Goal: Task Accomplishment & Management: Manage account settings

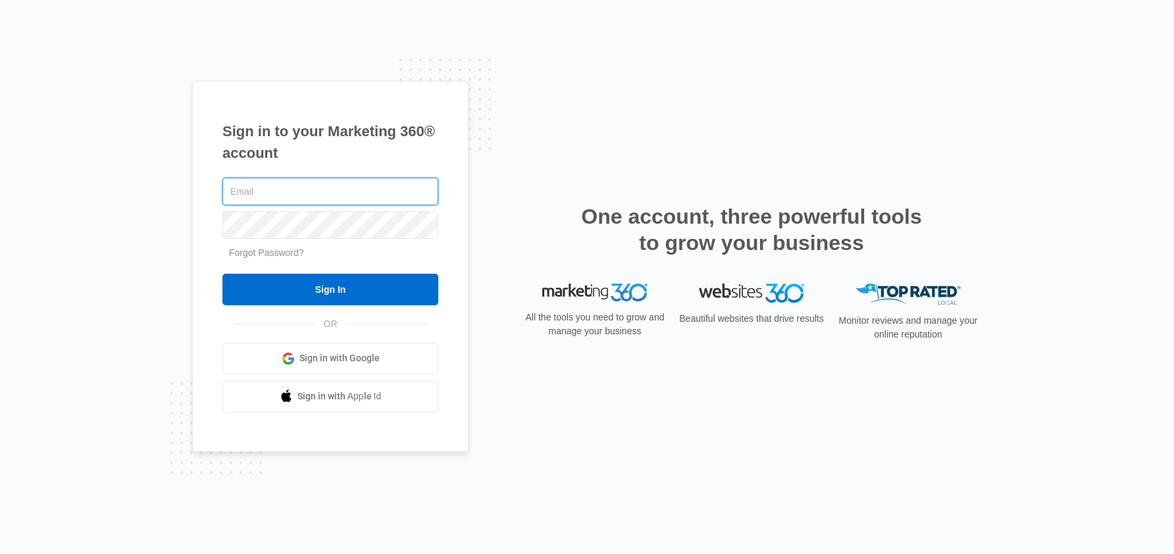
type input "[EMAIL_ADDRESS][DOMAIN_NAME]"
click at [330, 289] on input "Sign In" at bounding box center [330, 290] width 216 height 32
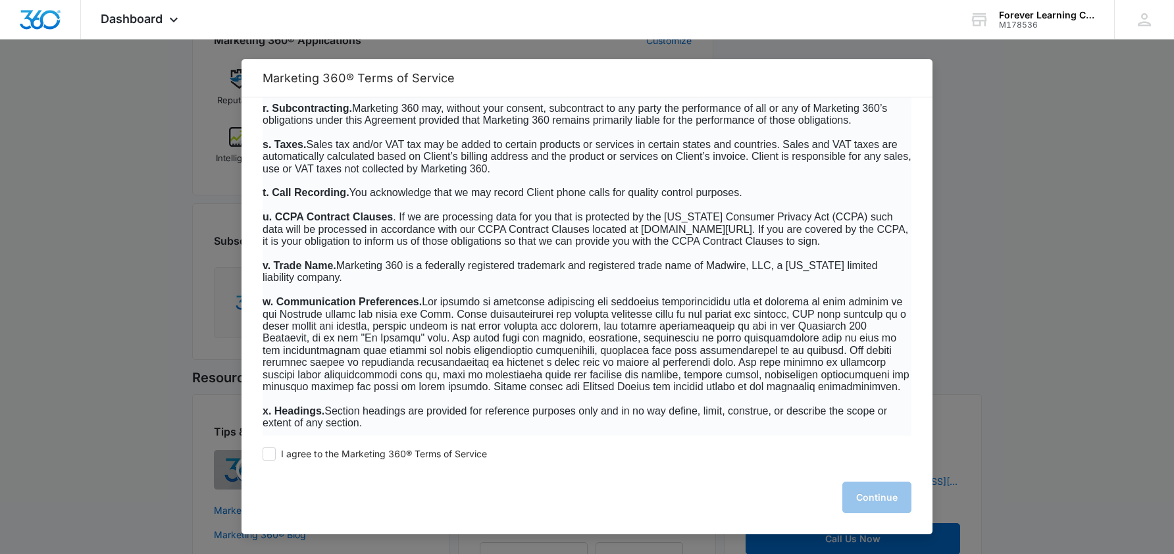
scroll to position [575, 0]
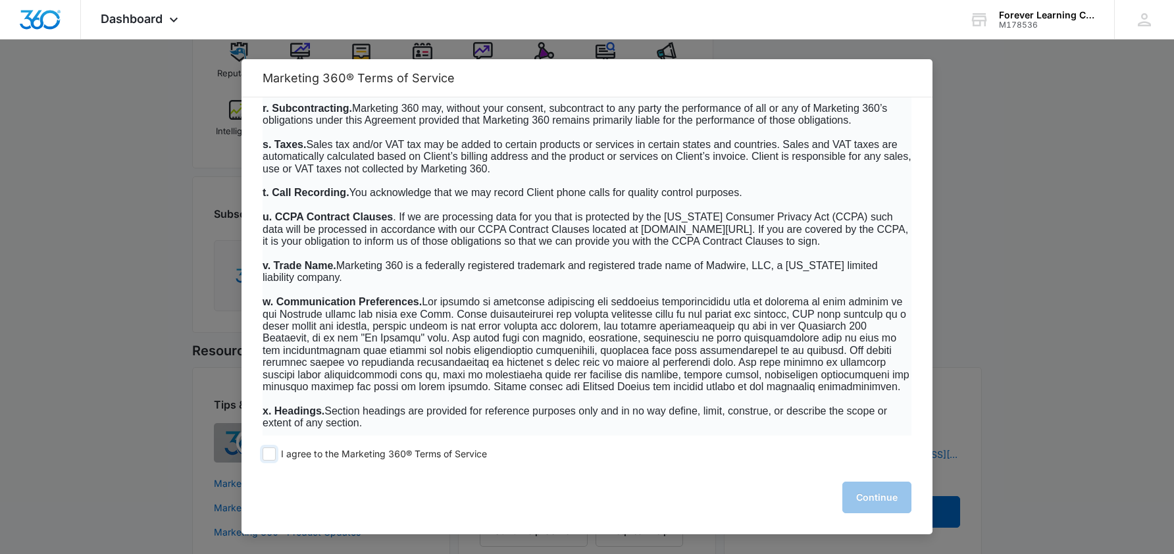
click at [270, 455] on span at bounding box center [268, 453] width 13 height 13
click at [270, 455] on input "I agree to the Marketing 360® Terms of Service" at bounding box center [268, 453] width 13 height 13
checkbox input "true"
click at [898, 503] on button "Continue" at bounding box center [876, 498] width 69 height 32
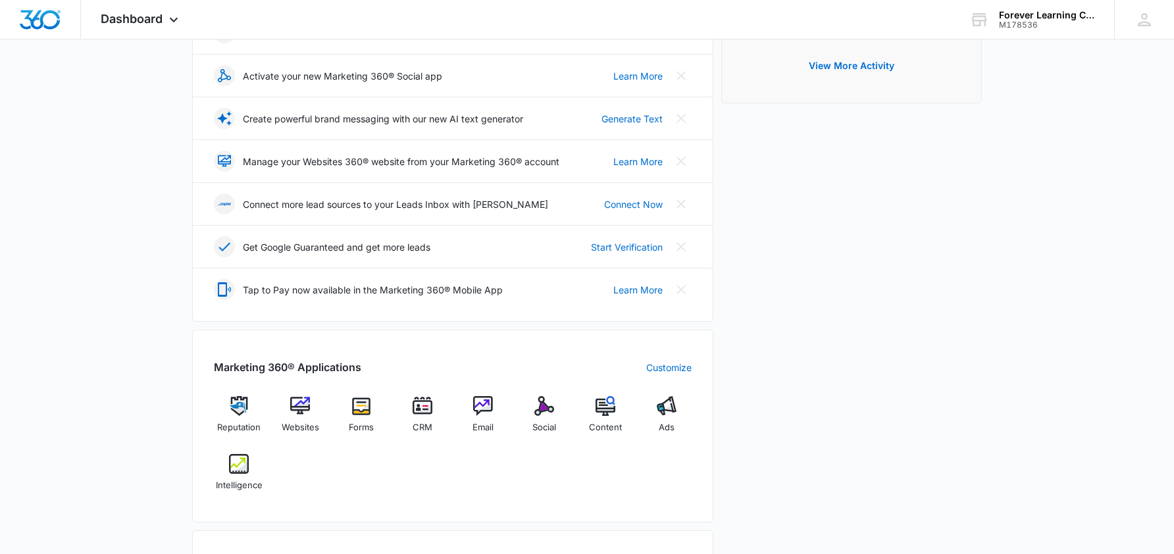
scroll to position [284, 0]
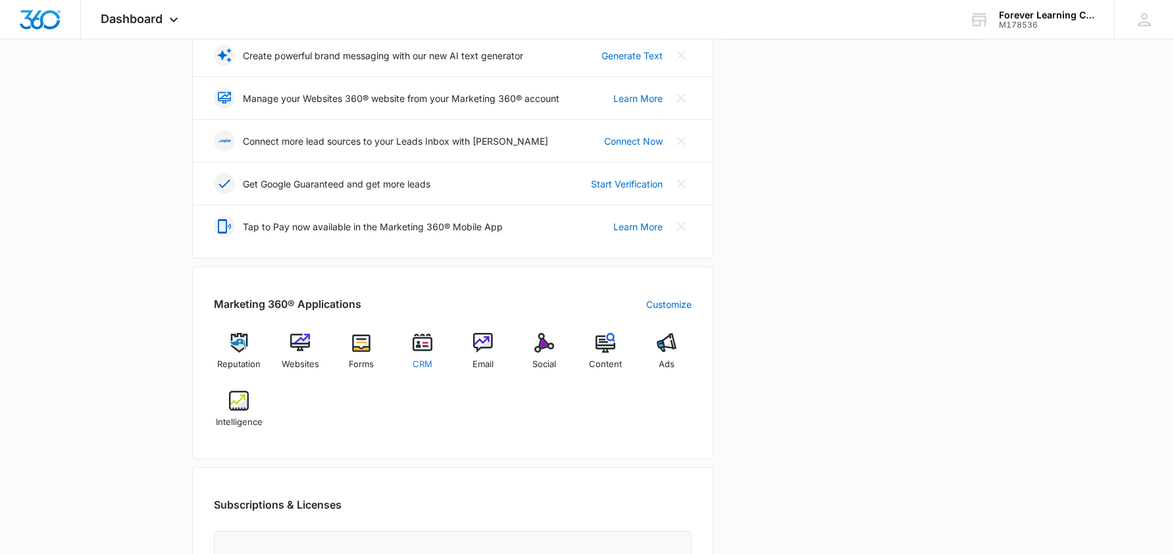
click at [416, 342] on img at bounding box center [422, 343] width 20 height 20
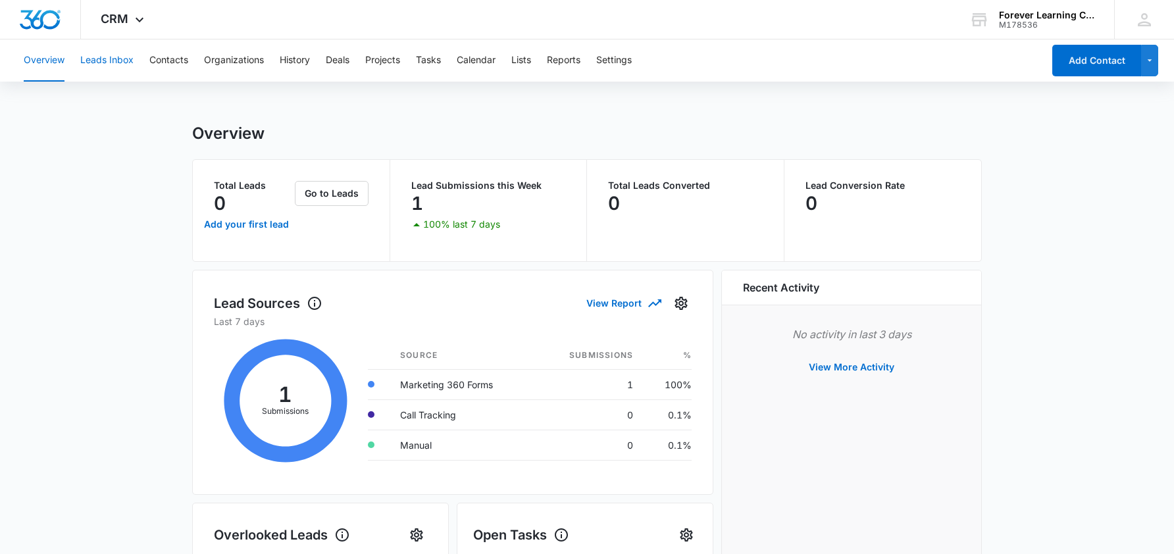
click at [114, 58] on button "Leads Inbox" at bounding box center [106, 60] width 53 height 42
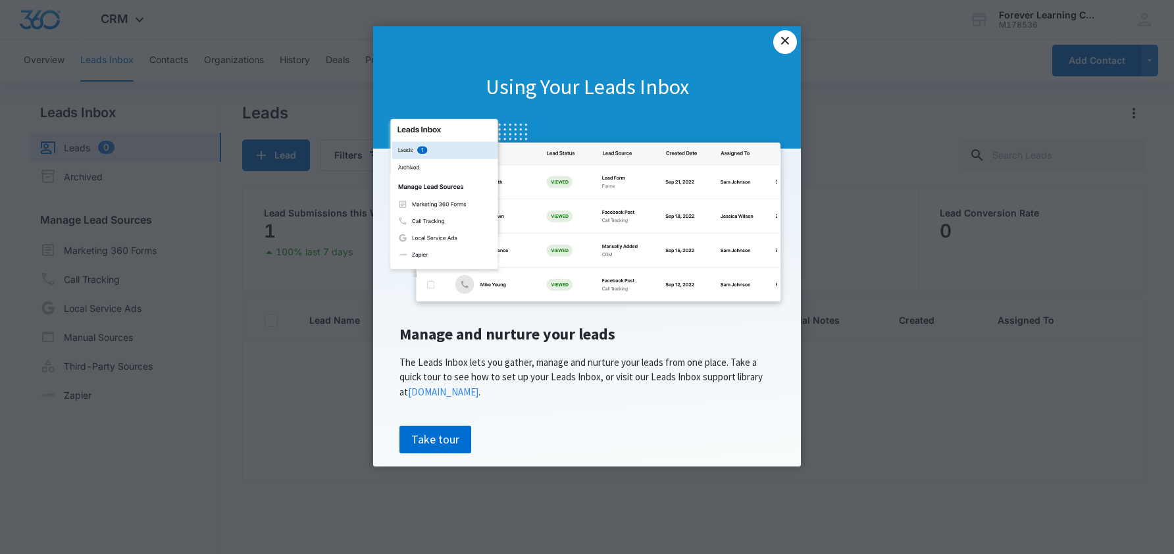
click at [791, 41] on link "×" at bounding box center [785, 42] width 24 height 24
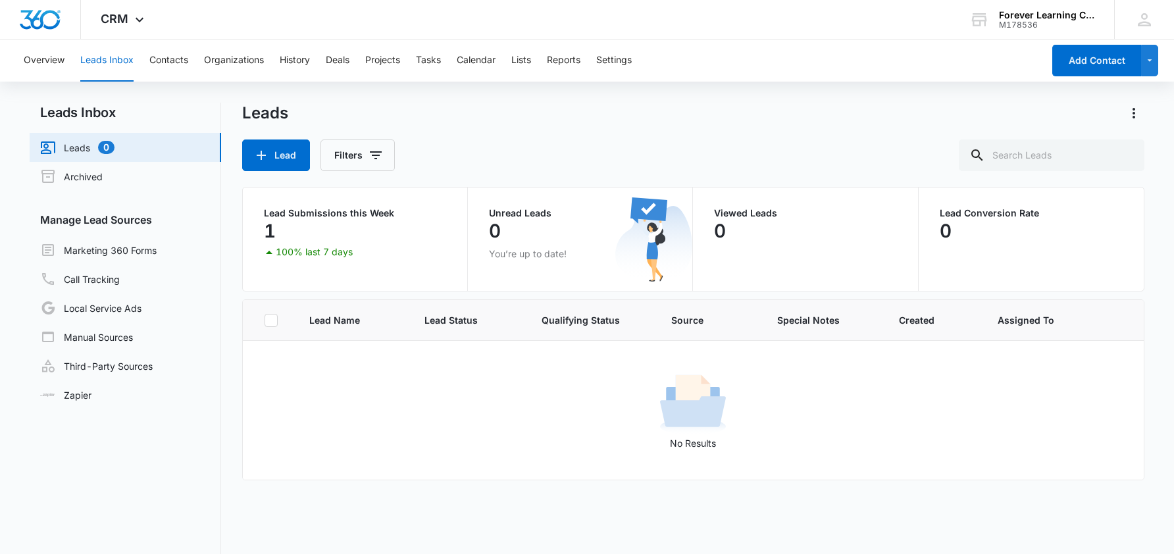
click at [271, 232] on p "1" at bounding box center [270, 230] width 12 height 21
click at [310, 210] on p "Lead Submissions this Week" at bounding box center [355, 213] width 182 height 9
click at [103, 177] on link "Archived" at bounding box center [71, 176] width 62 height 16
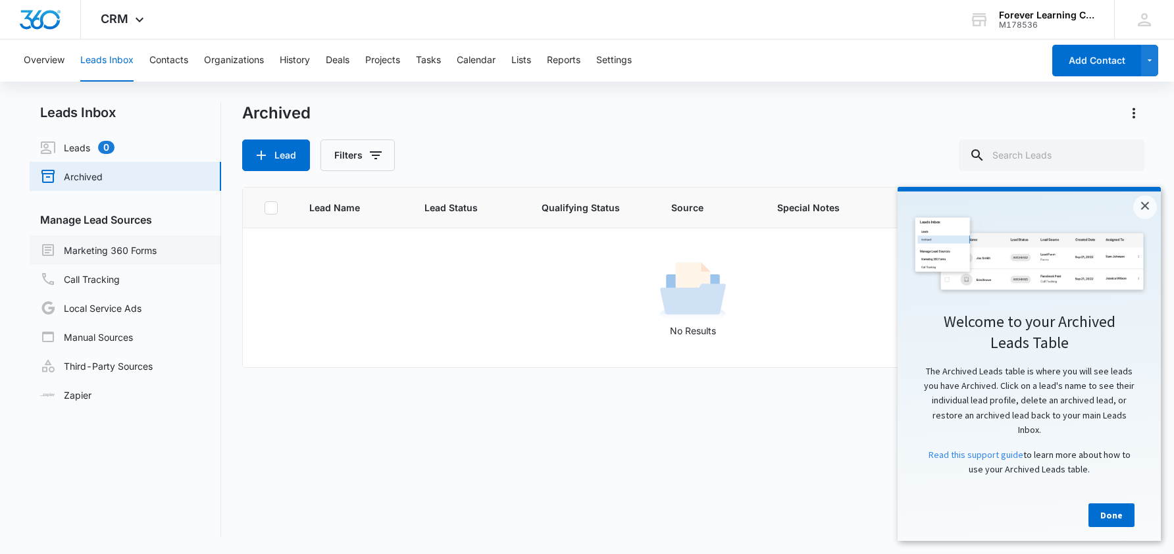
click at [126, 252] on link "Marketing 360 Forms" at bounding box center [98, 250] width 116 height 16
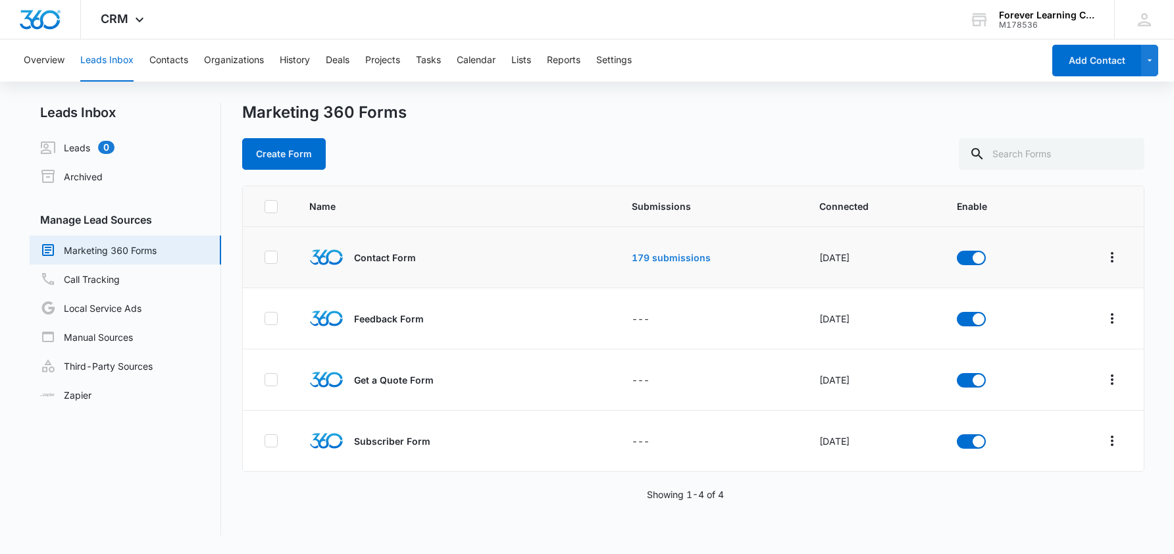
click at [655, 253] on link "179 submissions" at bounding box center [671, 257] width 79 height 11
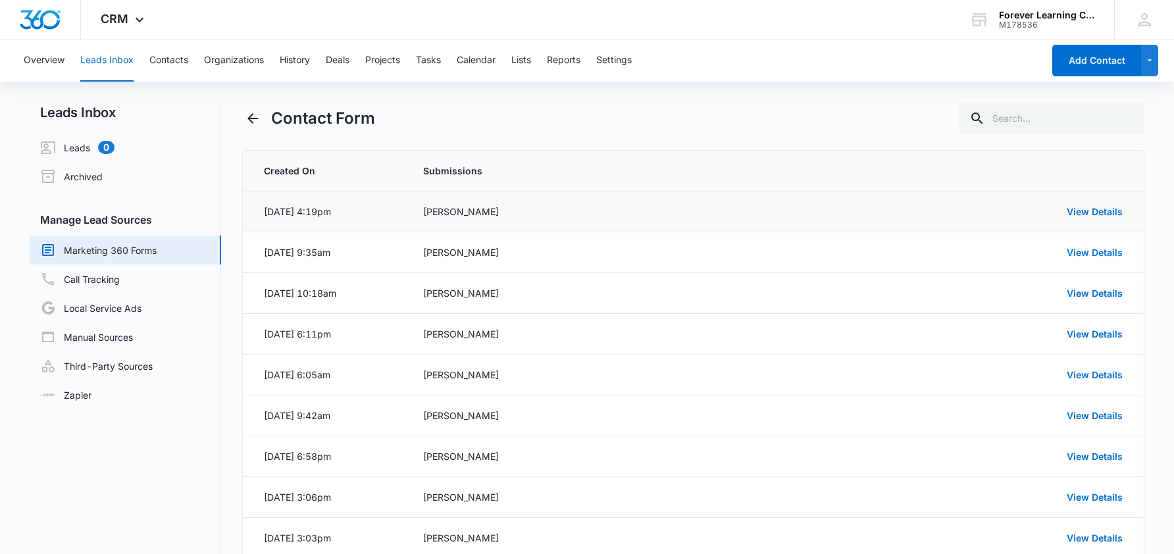
click at [480, 212] on div "[PERSON_NAME]" at bounding box center [653, 212] width 460 height 14
click at [1077, 214] on link "View Details" at bounding box center [1094, 211] width 56 height 11
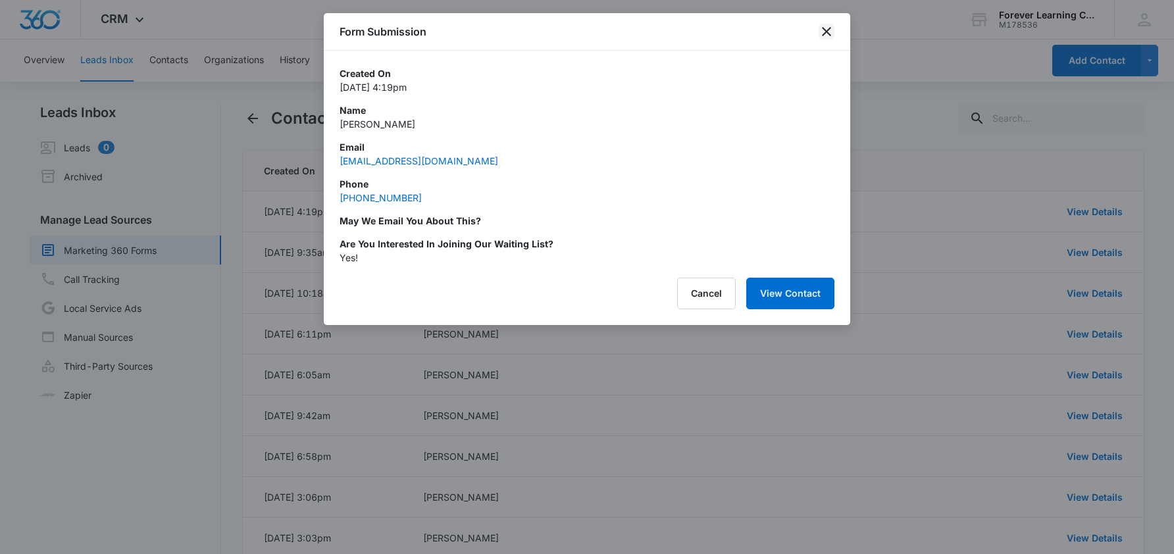
click at [828, 26] on icon "close" at bounding box center [826, 32] width 16 height 16
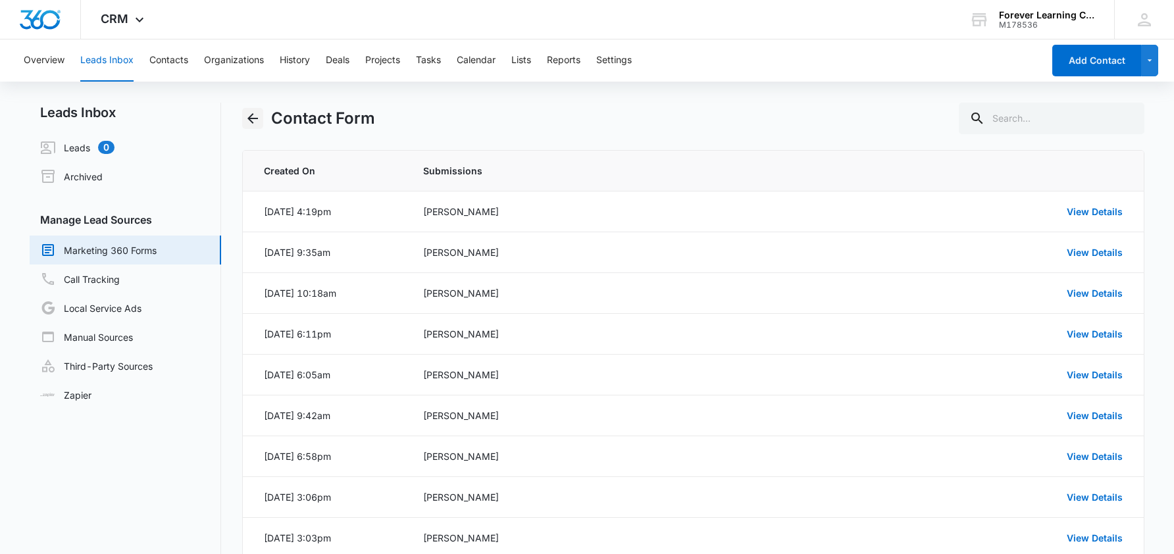
click at [260, 119] on icon "Back" at bounding box center [253, 119] width 16 height 16
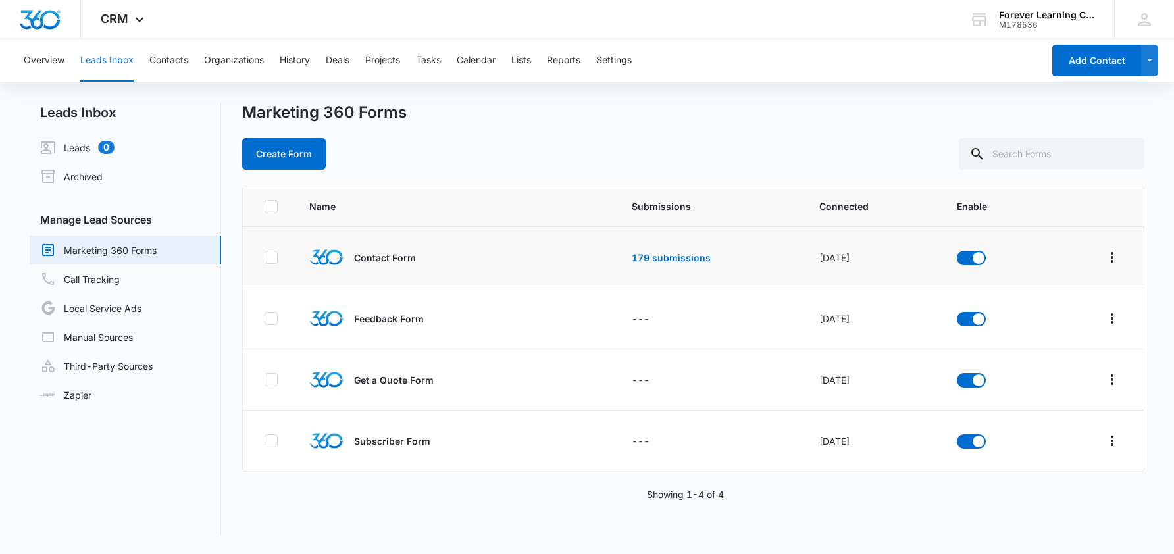
click at [277, 256] on div at bounding box center [270, 257] width 13 height 13
click at [264, 257] on input "checkbox" at bounding box center [264, 257] width 1 height 1
checkbox input "true"
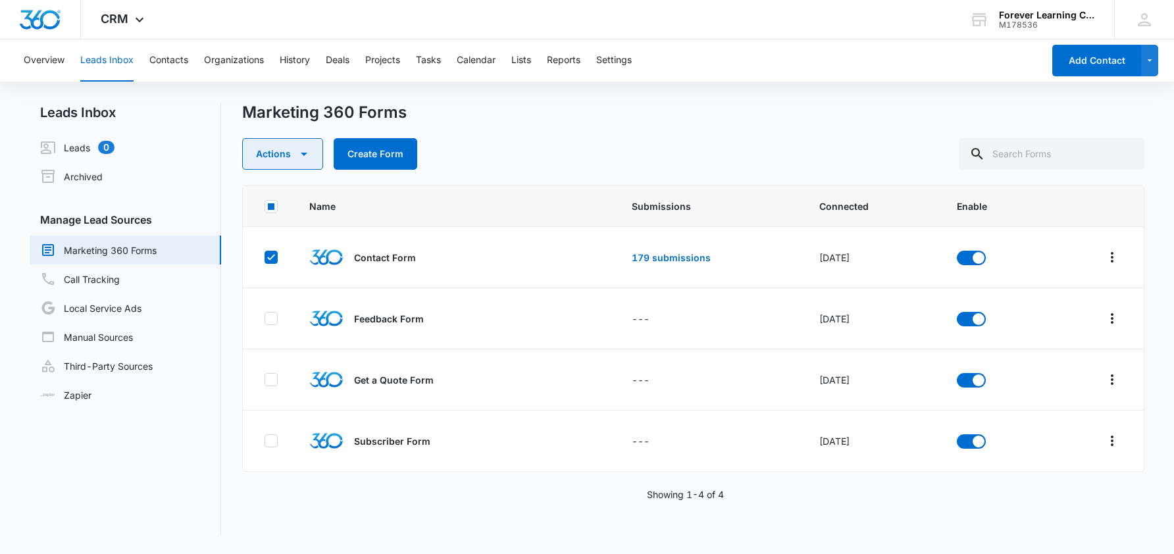
click at [297, 154] on icon "button" at bounding box center [304, 154] width 16 height 16
click at [571, 151] on div "Actions Submission Rules Delete Create Form" at bounding box center [693, 154] width 903 height 32
click at [91, 401] on link "Zapier" at bounding box center [65, 395] width 51 height 14
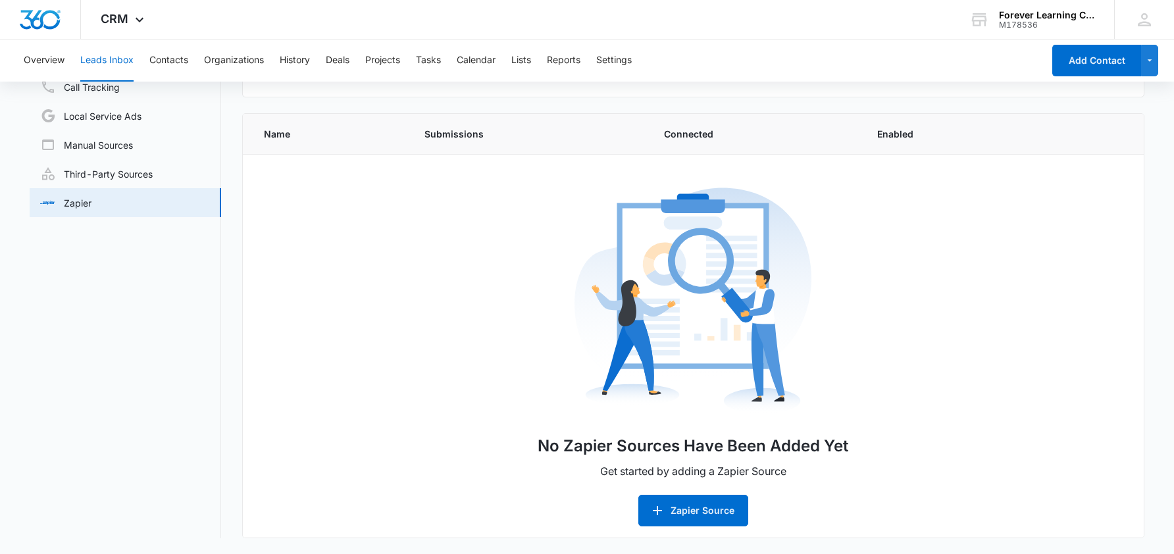
scroll to position [192, 0]
click at [688, 515] on button "Zapier Source" at bounding box center [693, 511] width 110 height 32
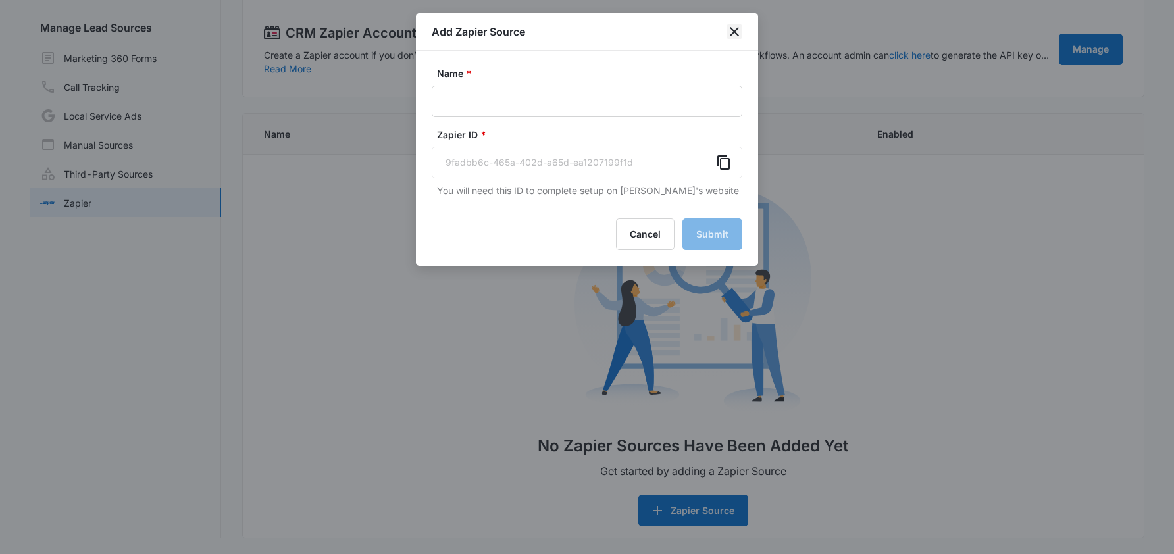
click at [731, 30] on icon "close" at bounding box center [734, 32] width 16 height 16
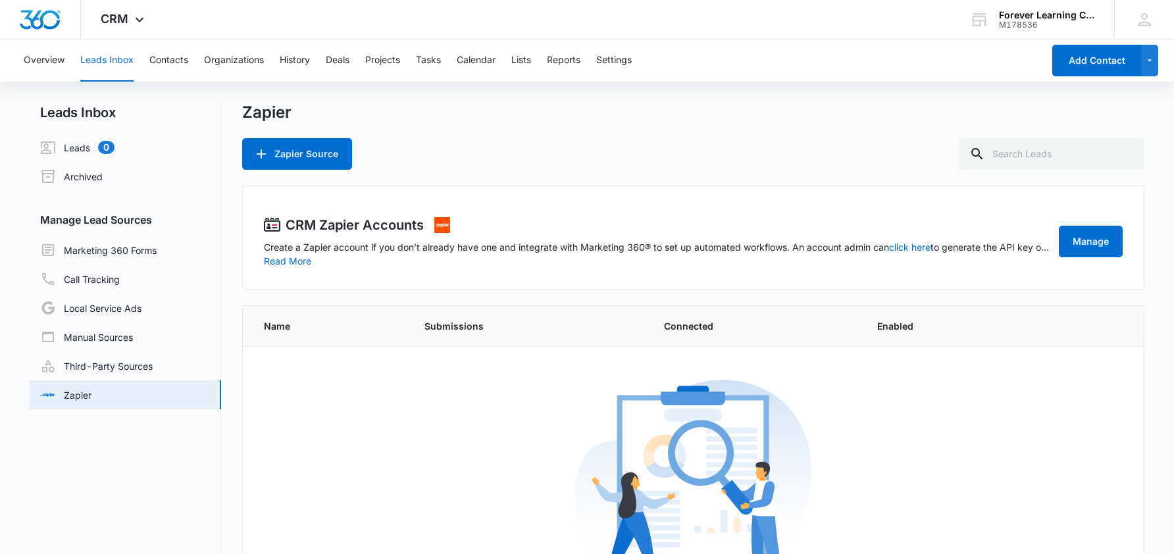
scroll to position [0, 0]
click at [49, 59] on button "Overview" at bounding box center [44, 60] width 41 height 42
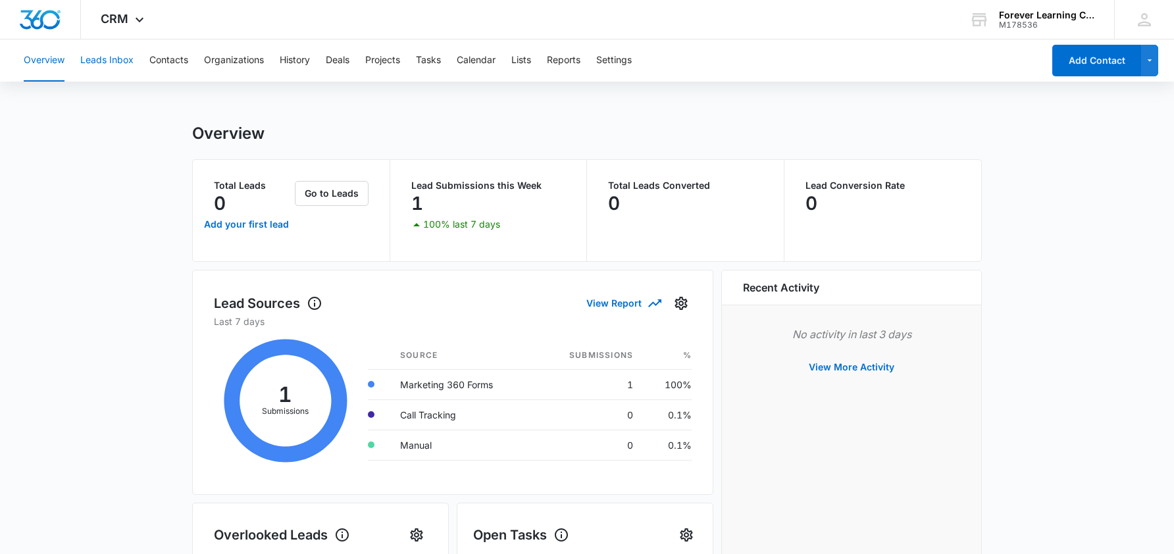
click at [130, 61] on button "Leads Inbox" at bounding box center [106, 60] width 53 height 42
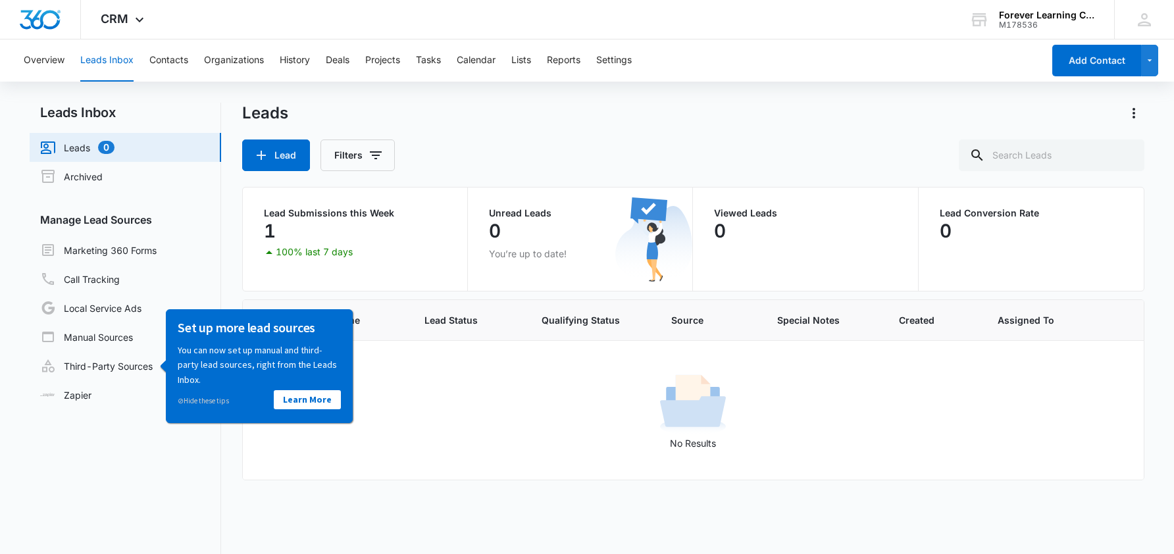
click at [212, 226] on h3 "Manage Lead Sources" at bounding box center [125, 220] width 191 height 16
click at [169, 362] on div "Set up more lead sources You can now set up manual and third-party lead sources…" at bounding box center [259, 366] width 187 height 114
click at [112, 245] on link "Marketing 360 Forms" at bounding box center [98, 250] width 116 height 16
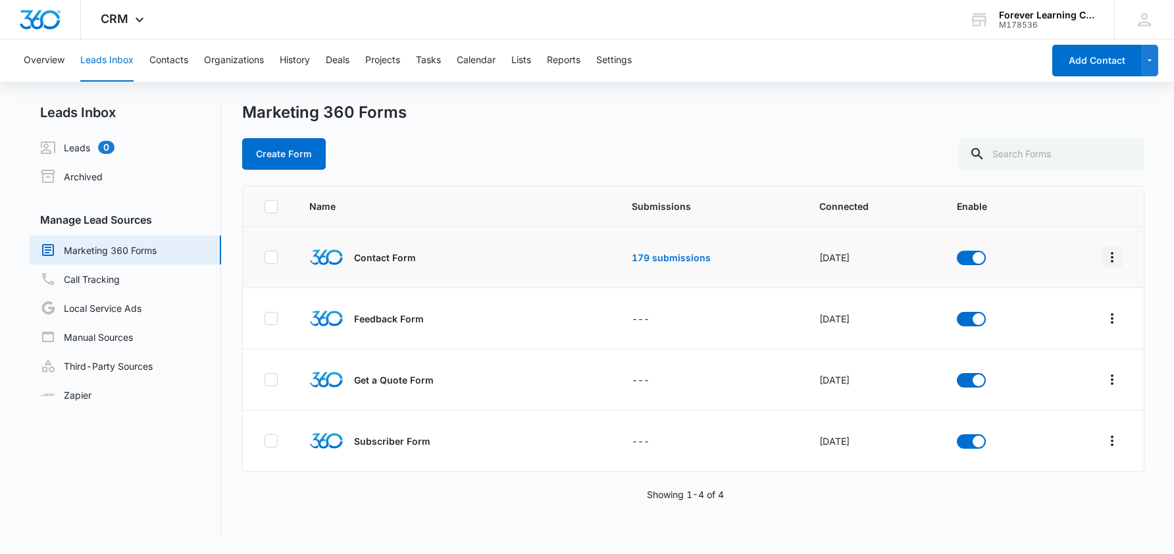
click at [1112, 255] on icon "Overflow Menu" at bounding box center [1112, 257] width 16 height 16
click at [1069, 205] on span at bounding box center [1091, 206] width 61 height 14
click at [170, 58] on button "Contacts" at bounding box center [168, 60] width 39 height 42
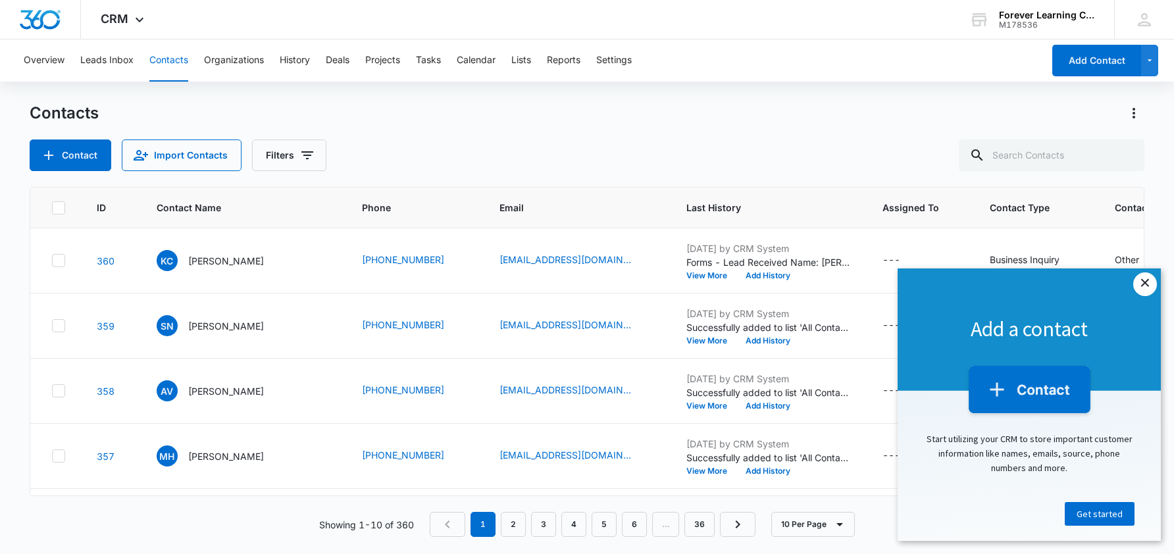
click at [1139, 287] on link "×" at bounding box center [1145, 284] width 24 height 24
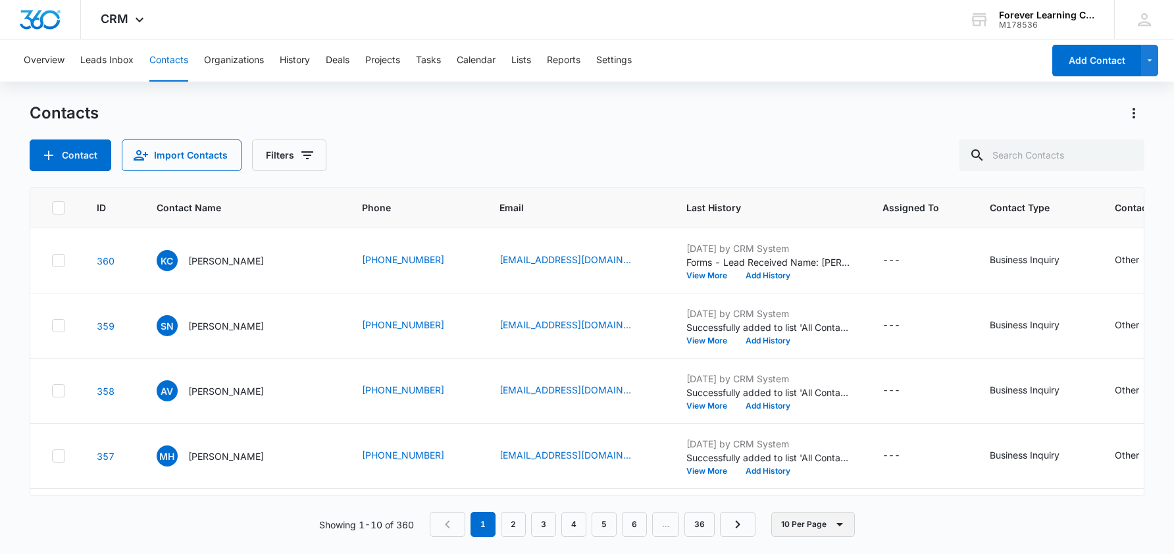
click at [840, 524] on icon "button" at bounding box center [839, 524] width 7 height 3
click at [836, 496] on div "10 Per Page 20 Per Page 50 Per Page" at bounding box center [823, 466] width 103 height 82
click at [841, 520] on icon "button" at bounding box center [840, 524] width 16 height 16
click at [835, 486] on div "50 Per Page" at bounding box center [816, 485] width 54 height 9
click at [97, 49] on button "Leads Inbox" at bounding box center [106, 60] width 53 height 42
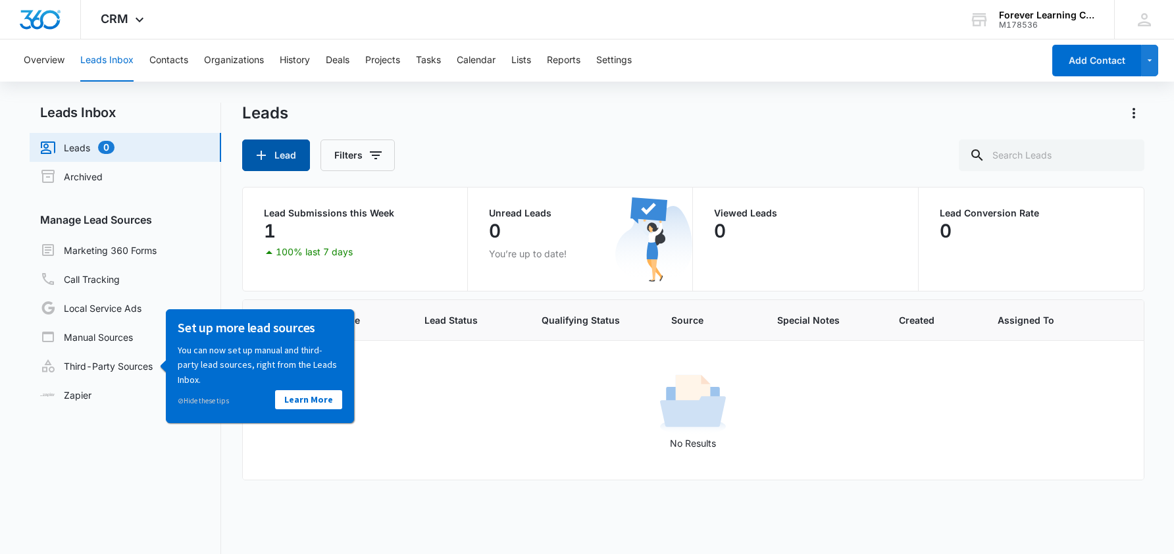
click at [284, 155] on button "Lead" at bounding box center [276, 155] width 68 height 32
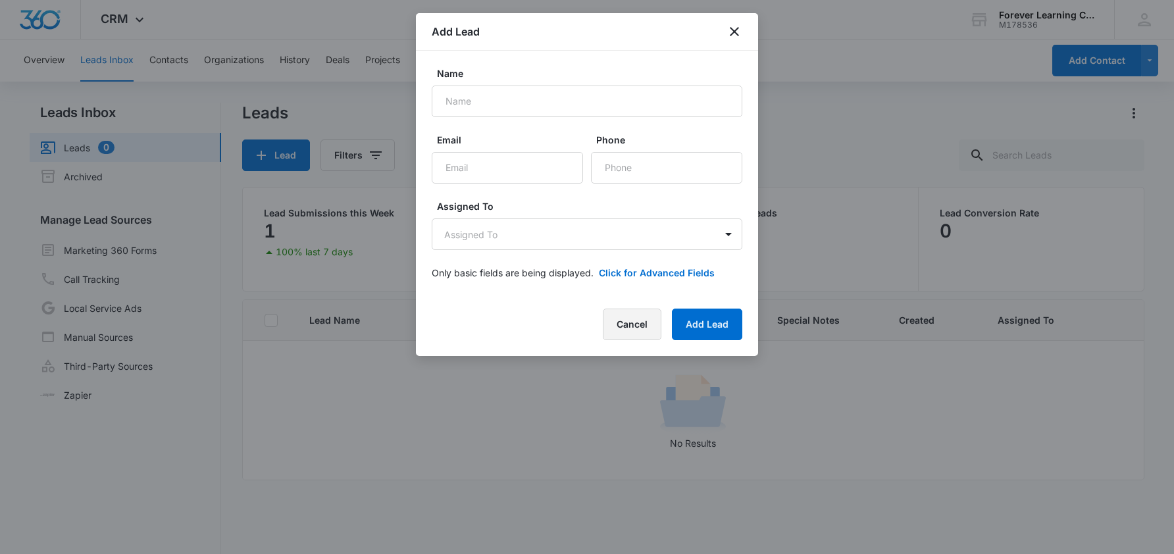
click at [641, 314] on button "Cancel" at bounding box center [632, 325] width 59 height 32
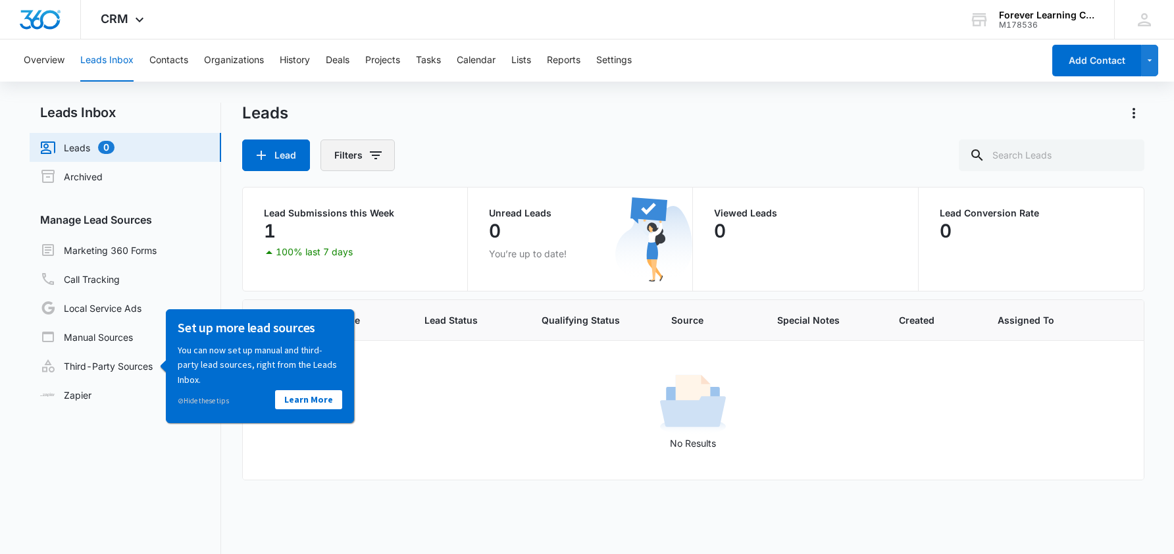
click at [351, 151] on button "Filters" at bounding box center [357, 155] width 74 height 32
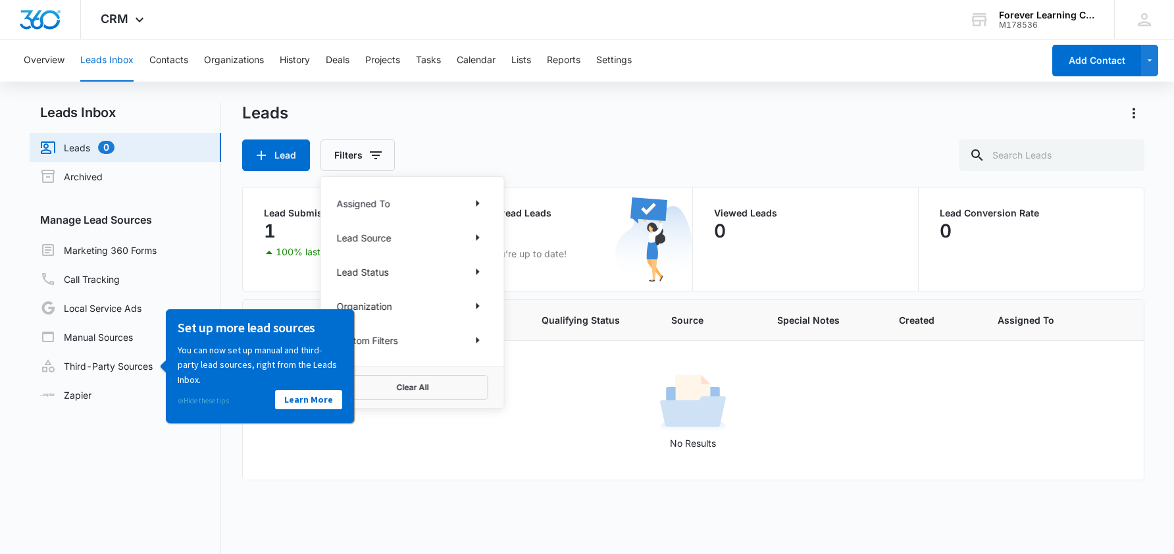
click at [218, 399] on link "⊘ Hide these tips" at bounding box center [203, 399] width 51 height 9
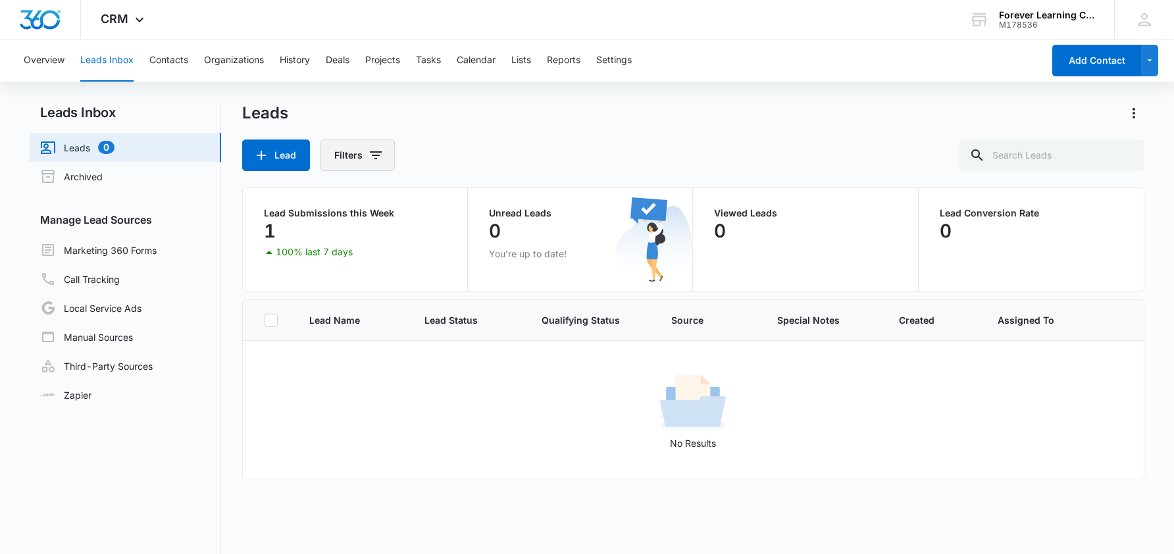
click at [366, 148] on button "Filters" at bounding box center [357, 155] width 74 height 32
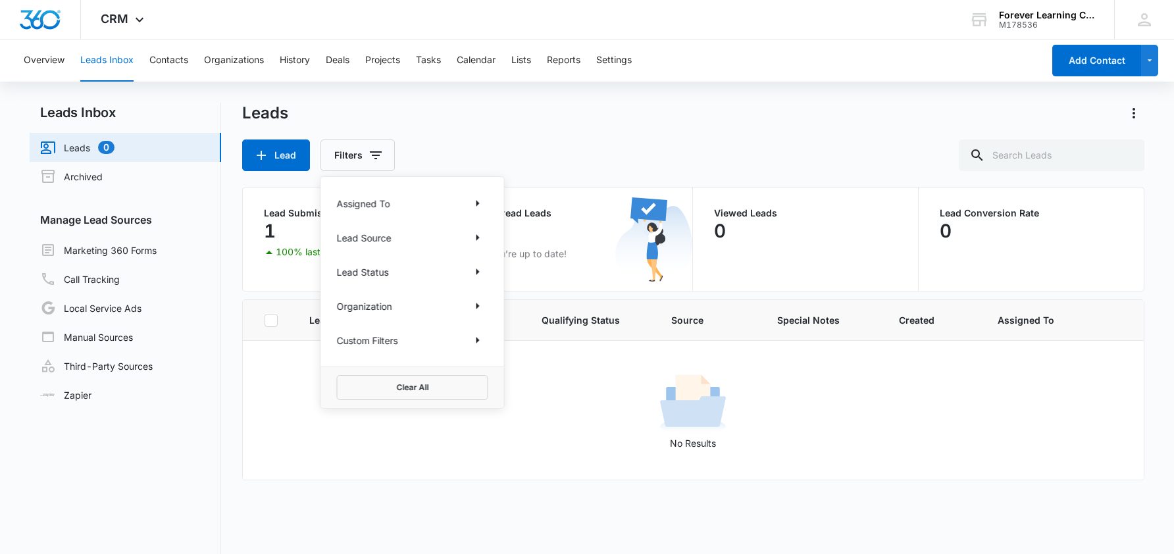
click at [398, 347] on p "Custom Filters" at bounding box center [367, 341] width 61 height 14
click at [476, 339] on icon "Show Custom Filters filters" at bounding box center [477, 340] width 3 height 7
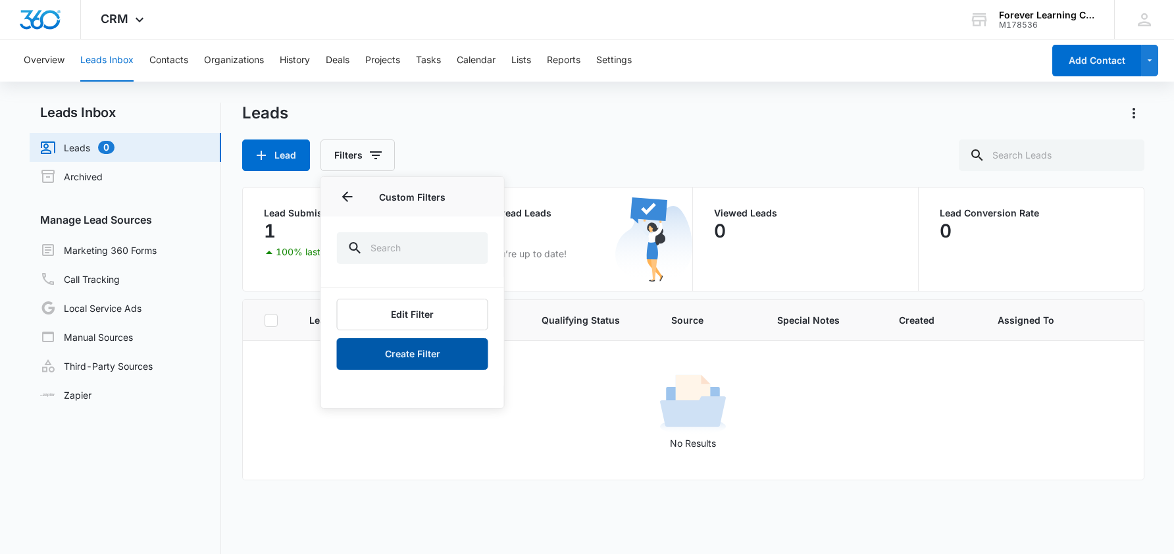
click at [426, 350] on button "Create Filter" at bounding box center [412, 354] width 151 height 32
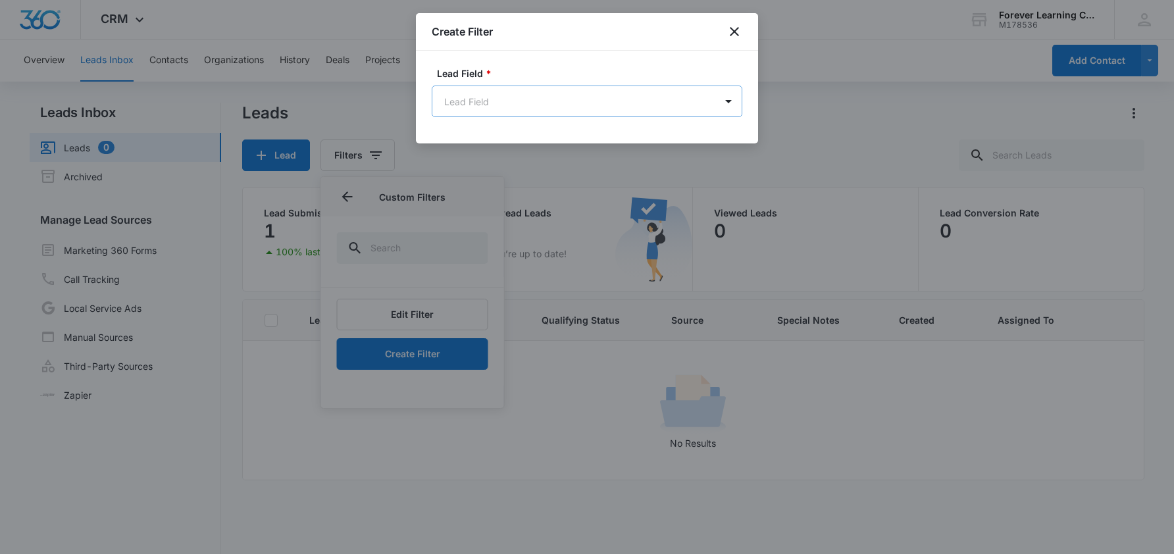
click at [649, 93] on body "CRM Apps Reputation Websites Forms CRM Email Social Content Ads Intelligence Fi…" at bounding box center [587, 332] width 1174 height 665
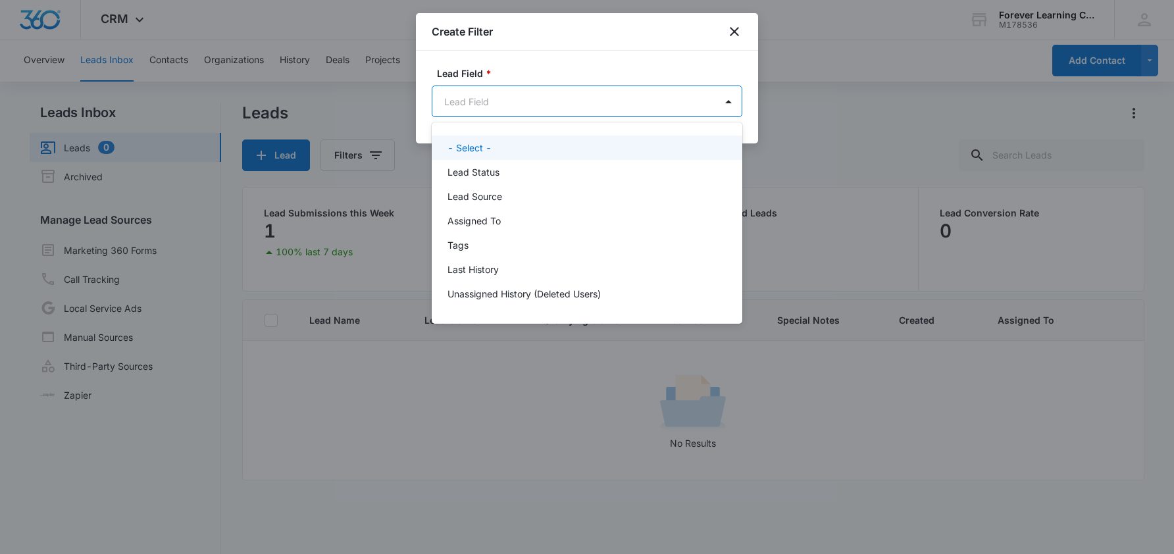
click at [736, 26] on div at bounding box center [587, 277] width 1174 height 554
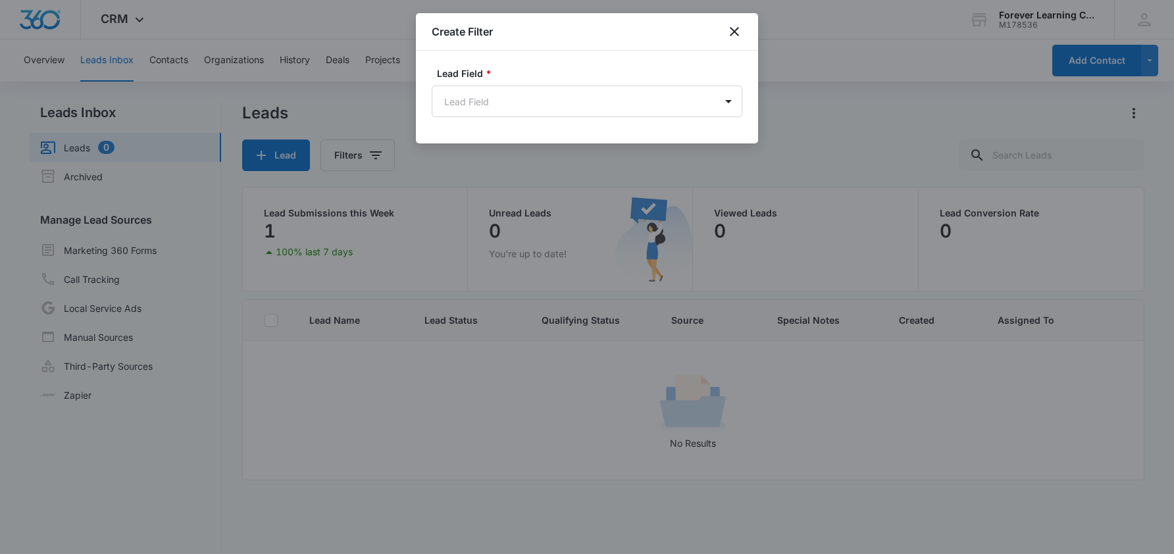
click at [736, 26] on icon "close" at bounding box center [734, 32] width 16 height 16
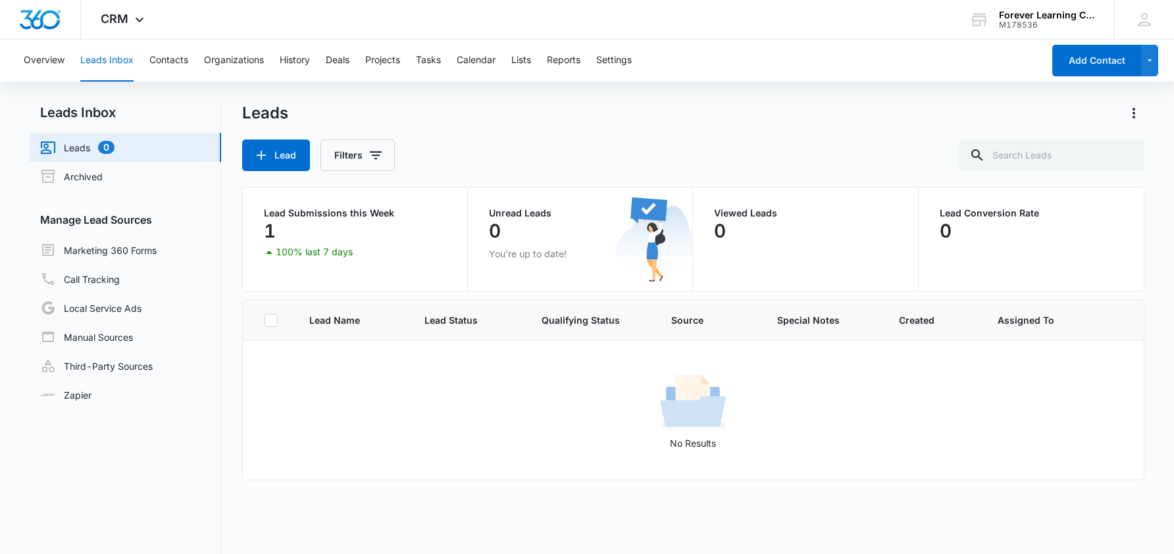
click at [269, 251] on icon at bounding box center [269, 252] width 16 height 16
click at [308, 249] on p "100% last 7 days" at bounding box center [314, 251] width 77 height 9
click at [516, 56] on button "Lists" at bounding box center [521, 60] width 20 height 42
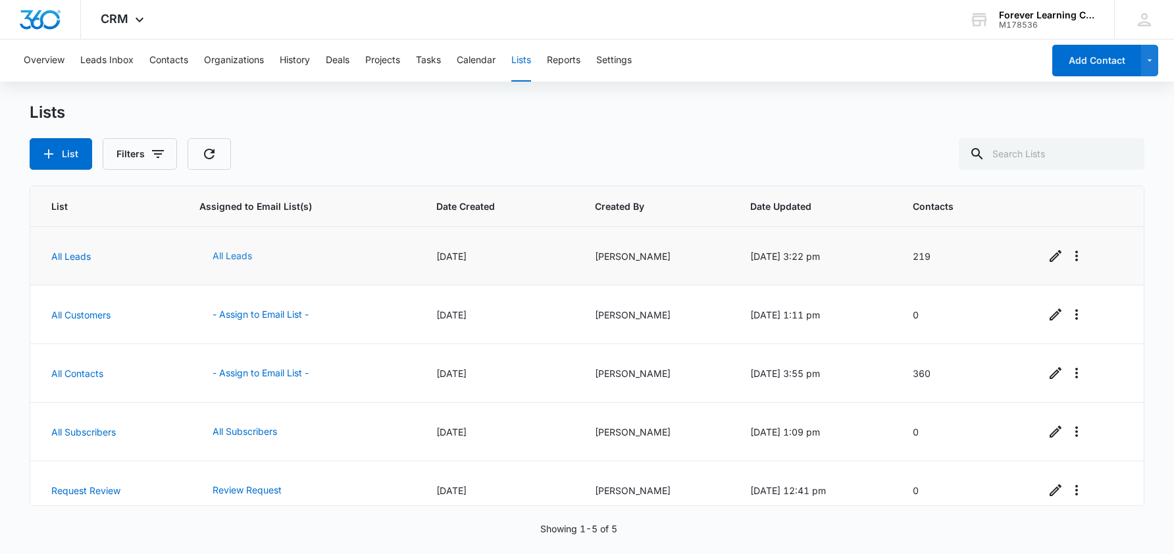
click at [216, 254] on button "All Leads" at bounding box center [232, 256] width 66 height 32
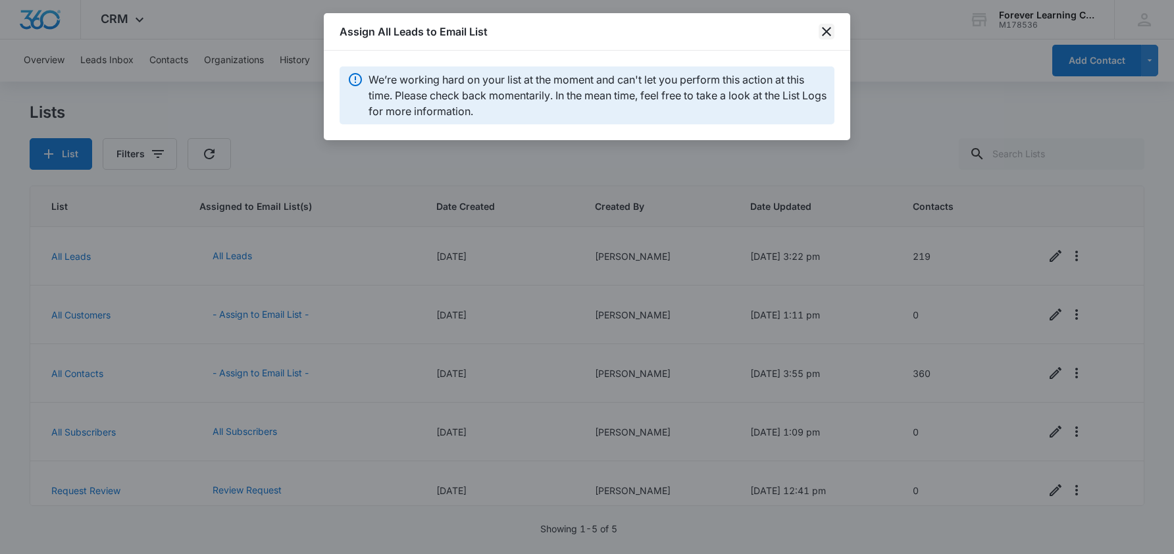
click at [822, 32] on icon "close" at bounding box center [826, 32] width 16 height 16
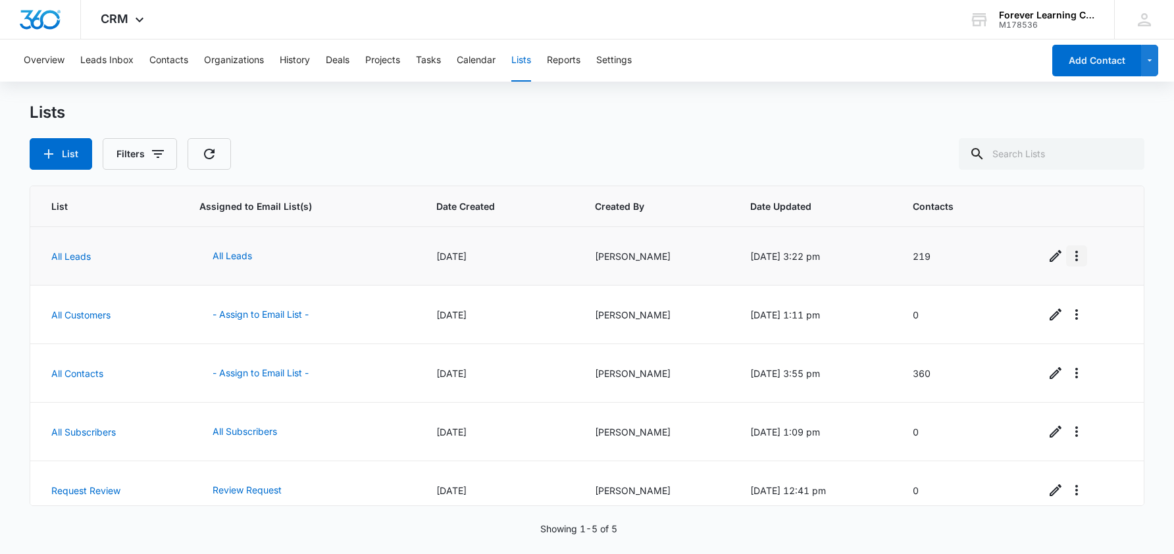
click at [1078, 253] on icon "Overflow Menu" at bounding box center [1076, 256] width 3 height 11
click at [1053, 309] on div "View List Log" at bounding box center [1030, 312] width 58 height 9
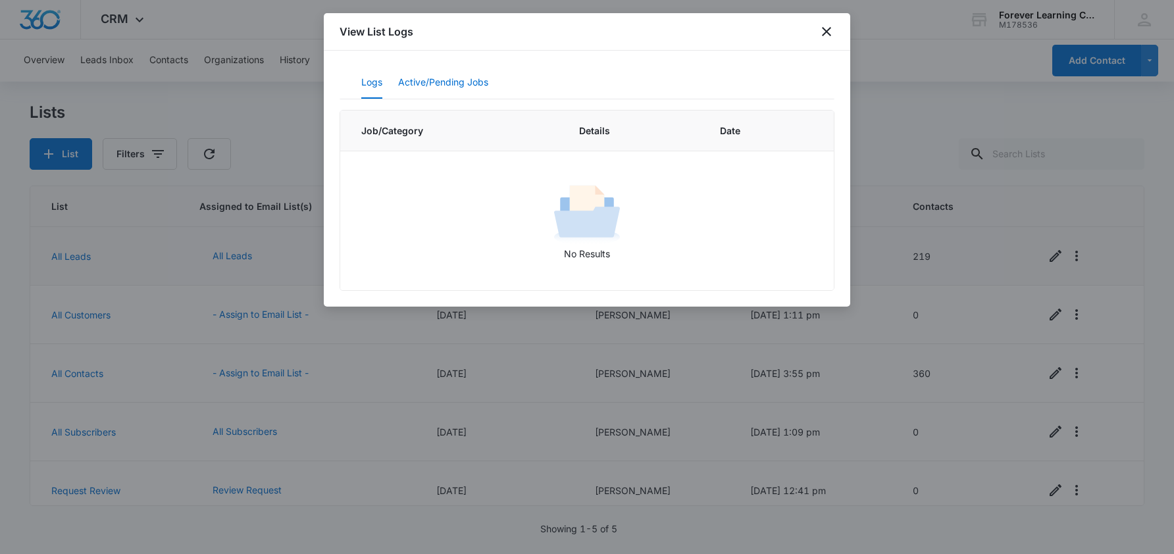
click at [472, 78] on button "Active/Pending Jobs" at bounding box center [443, 83] width 90 height 32
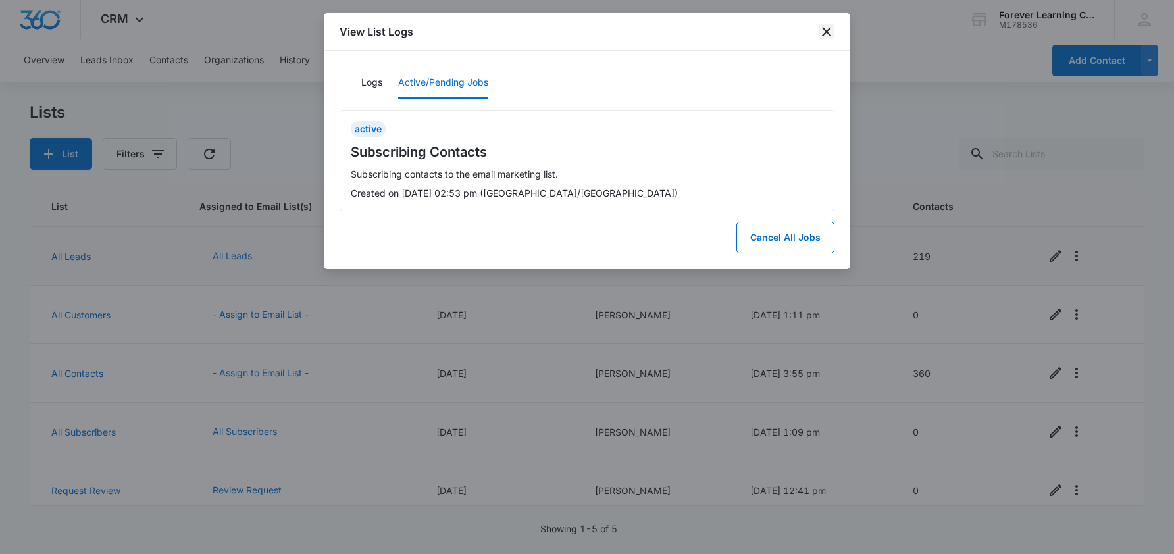
click at [830, 32] on icon "close" at bounding box center [826, 32] width 16 height 16
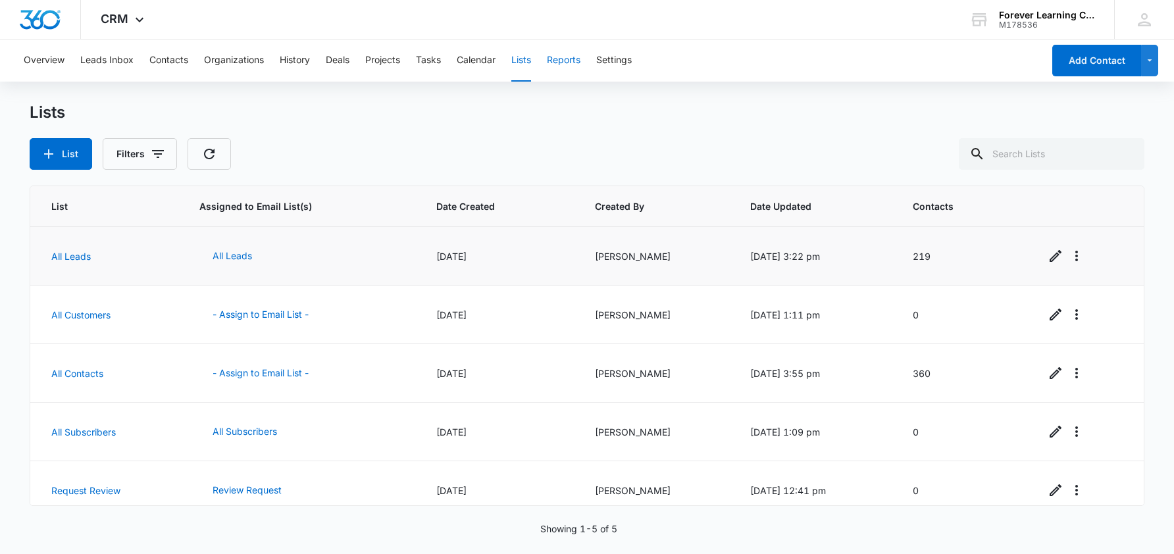
click at [555, 58] on button "Reports" at bounding box center [564, 60] width 34 height 42
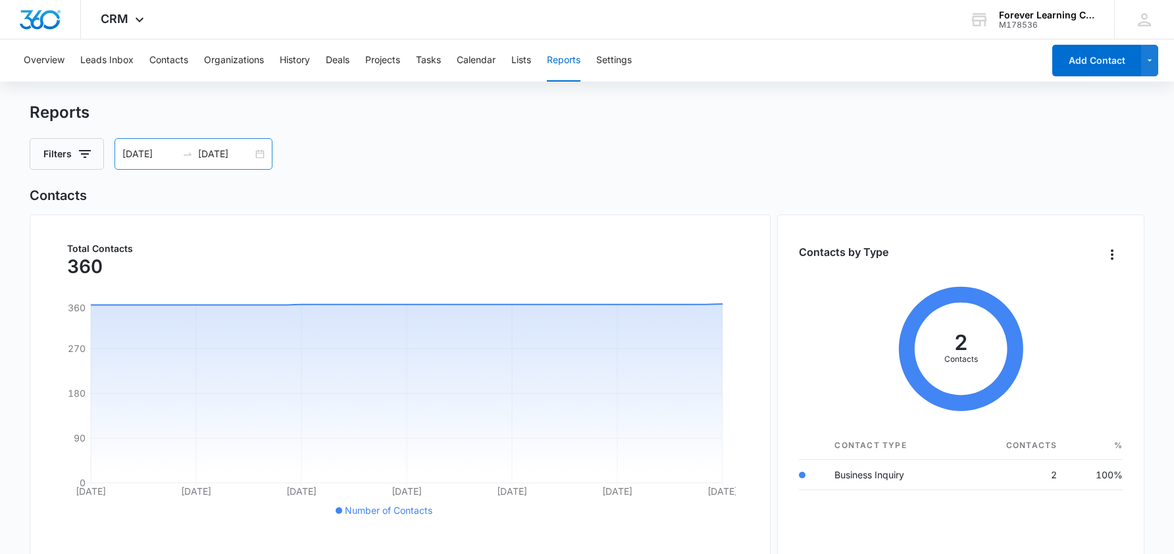
click at [257, 153] on div "[DATE] [DATE]" at bounding box center [193, 154] width 158 height 32
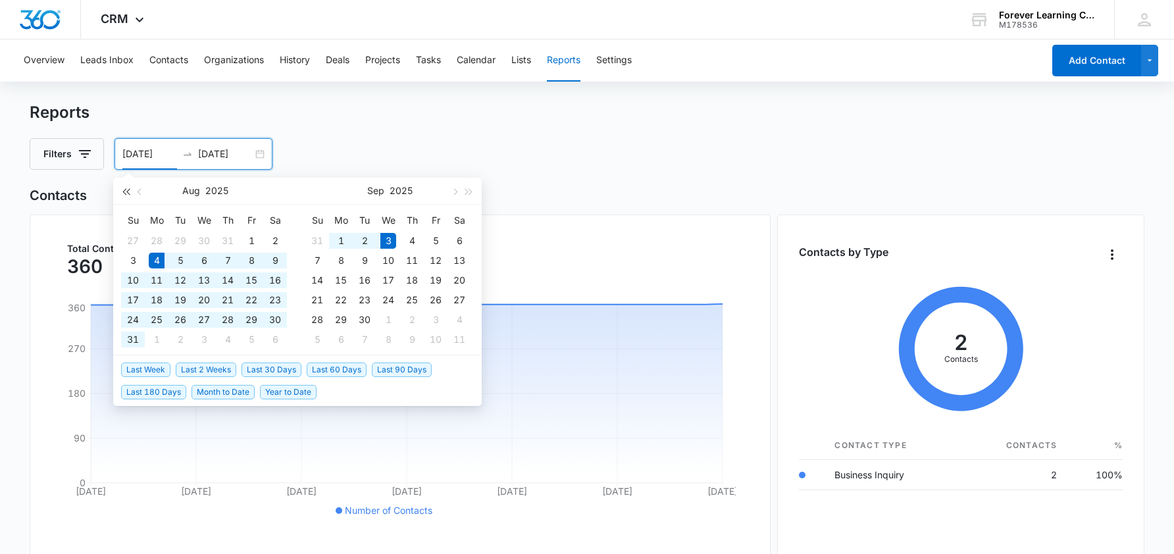
click at [128, 189] on button "button" at bounding box center [125, 191] width 14 height 26
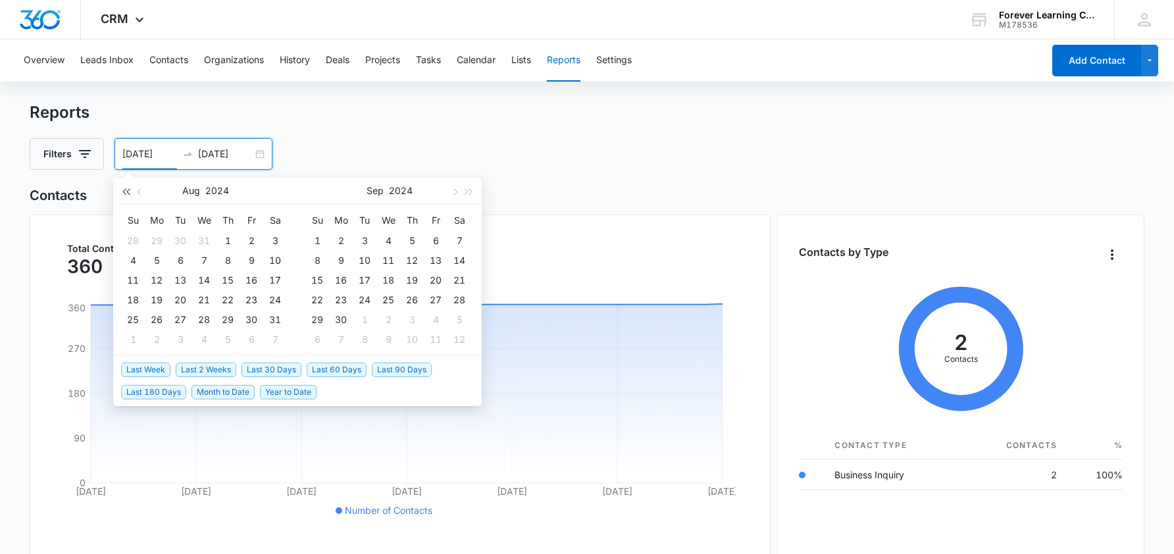
click at [128, 189] on button "button" at bounding box center [125, 191] width 14 height 26
click at [471, 194] on button "button" at bounding box center [469, 191] width 14 height 26
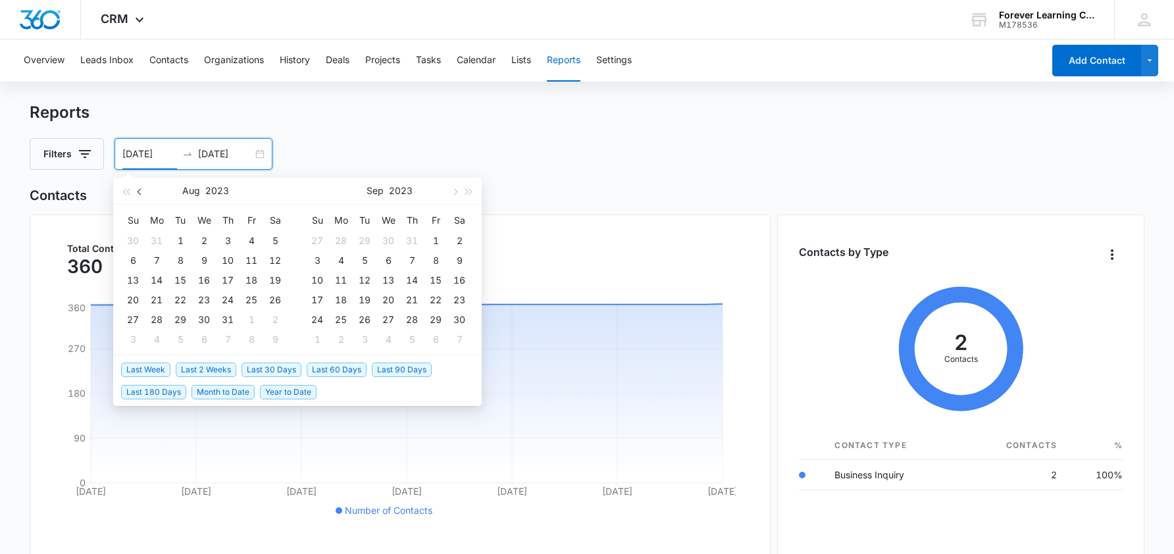
click at [137, 192] on button "button" at bounding box center [140, 191] width 14 height 26
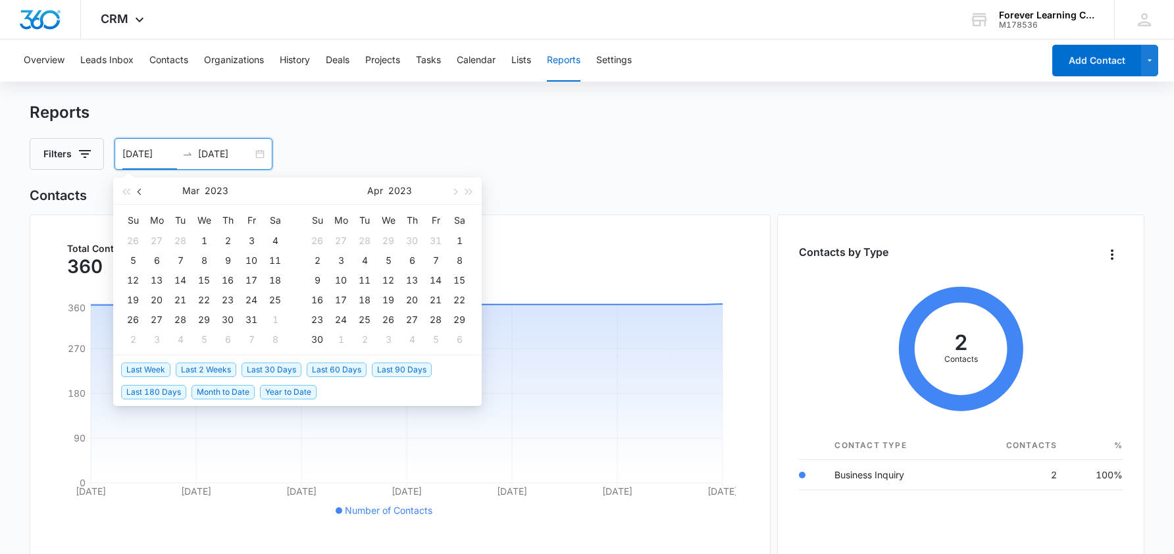
click at [137, 192] on button "button" at bounding box center [140, 191] width 14 height 26
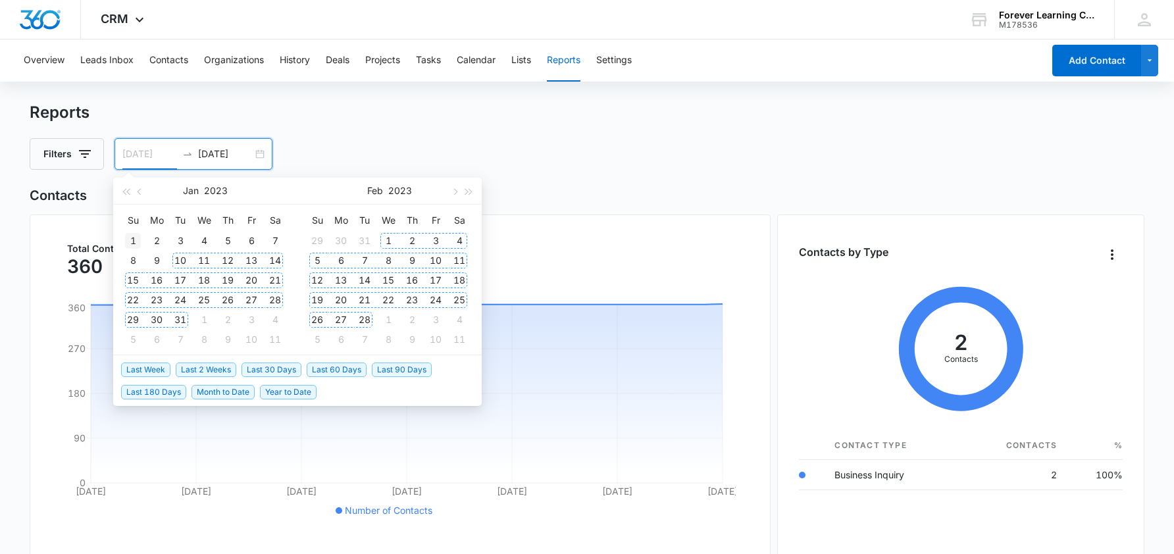
type input "[DATE]"
click at [133, 241] on div "1" at bounding box center [133, 241] width 16 height 16
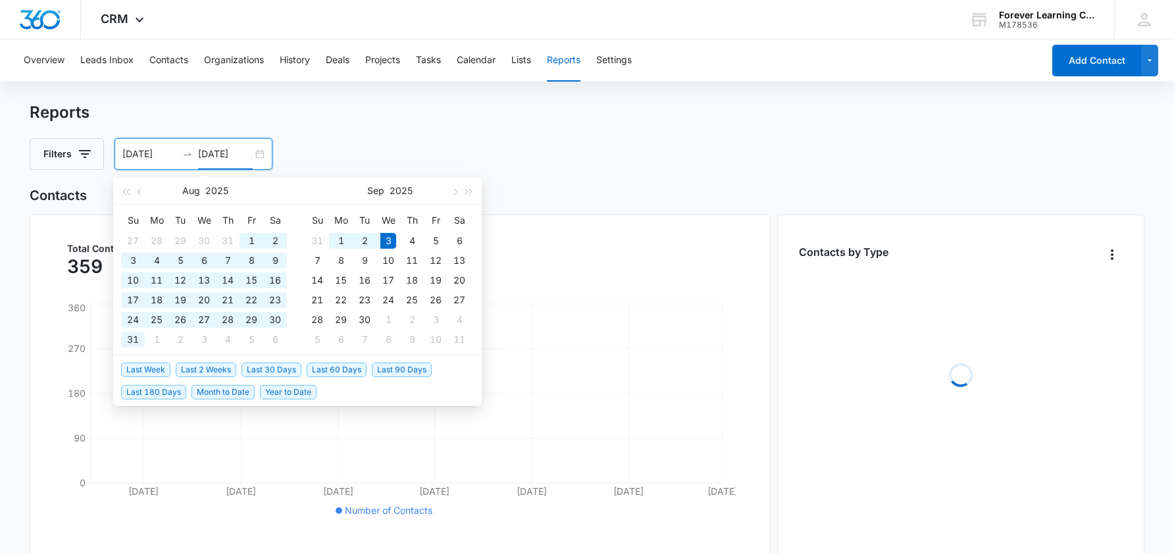
click at [318, 157] on div "Filters [DATE] [DATE] [DATE] Su Mo Tu We Th Fr Sa 27 28 29 30 31 1 2 3 4 5 6 7 …" at bounding box center [587, 154] width 1115 height 32
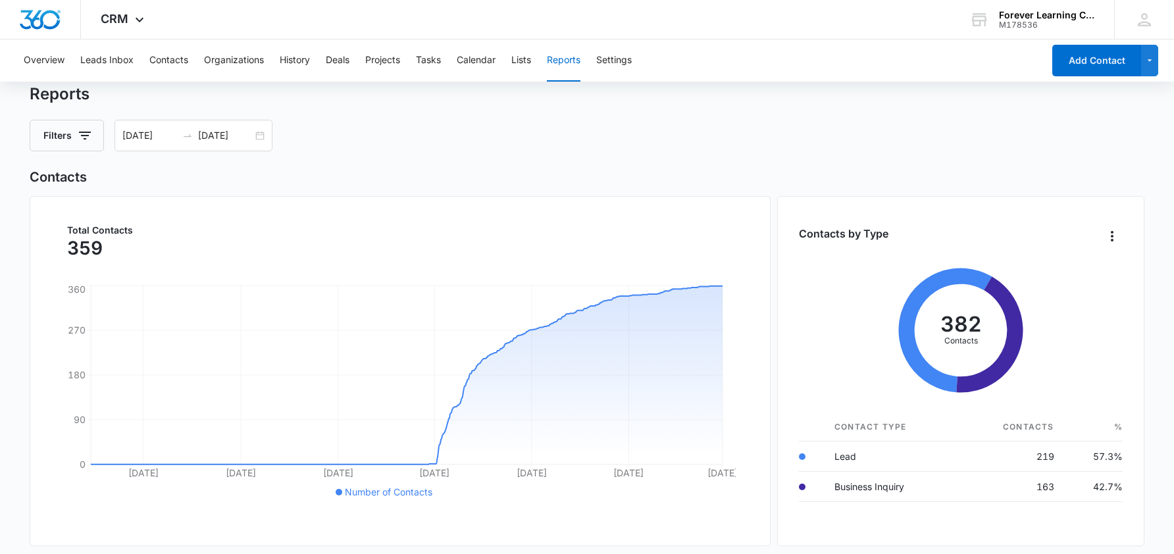
scroll to position [23, 0]
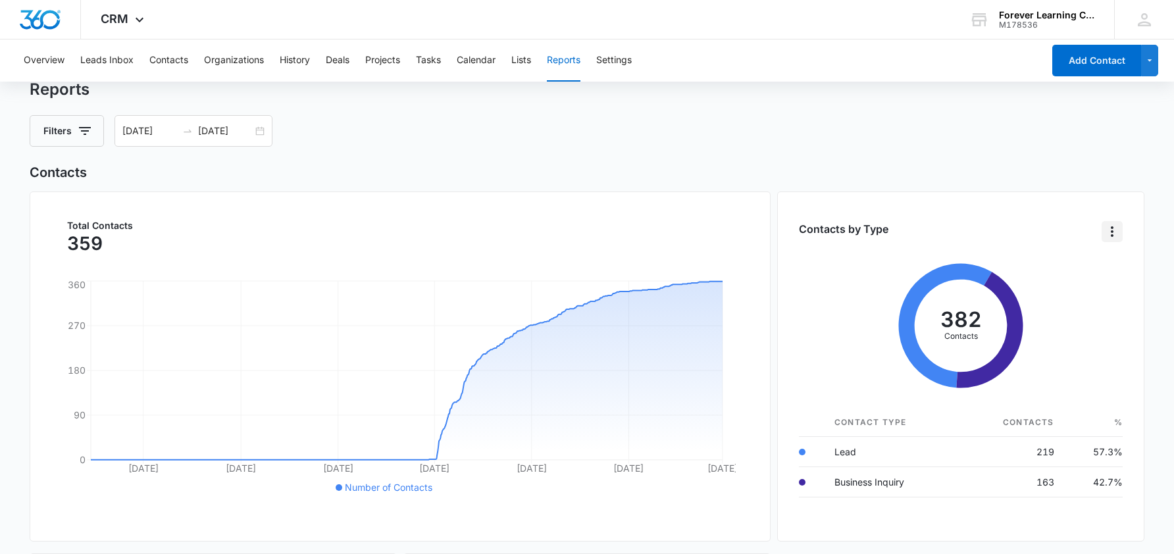
click at [1112, 230] on icon "Overflow Menu" at bounding box center [1112, 232] width 16 height 16
click at [1089, 270] on div "List View" at bounding box center [1071, 271] width 39 height 9
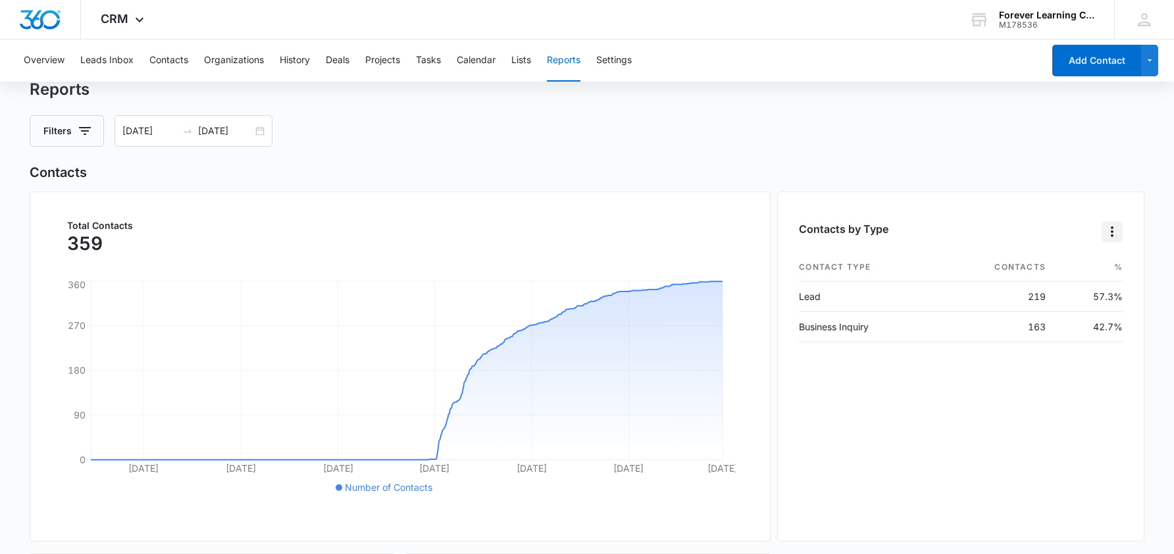
click at [1112, 237] on icon "Overflow Menu" at bounding box center [1112, 232] width 16 height 16
click at [1094, 182] on h2 "Contacts" at bounding box center [587, 172] width 1115 height 20
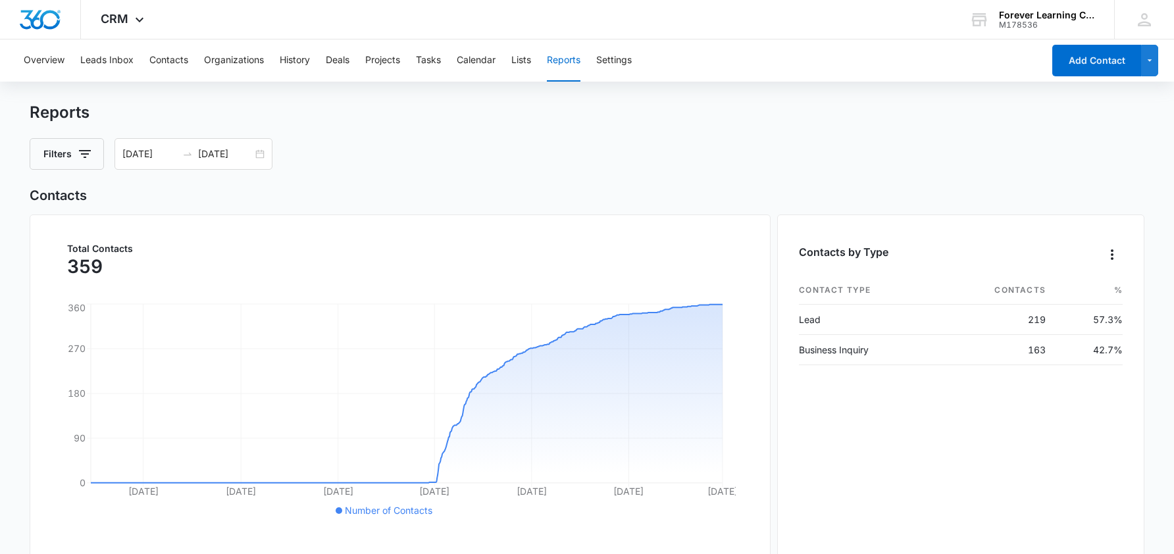
scroll to position [0, 0]
click at [382, 61] on button "Projects" at bounding box center [382, 60] width 35 height 42
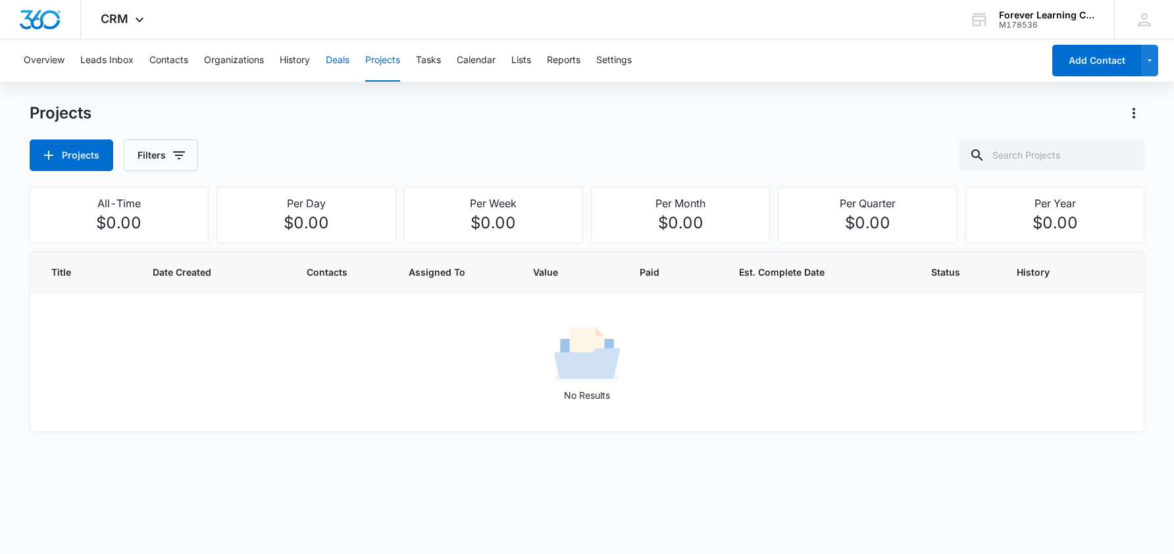
click at [332, 62] on button "Deals" at bounding box center [338, 60] width 24 height 42
click at [303, 61] on button "History" at bounding box center [295, 60] width 30 height 42
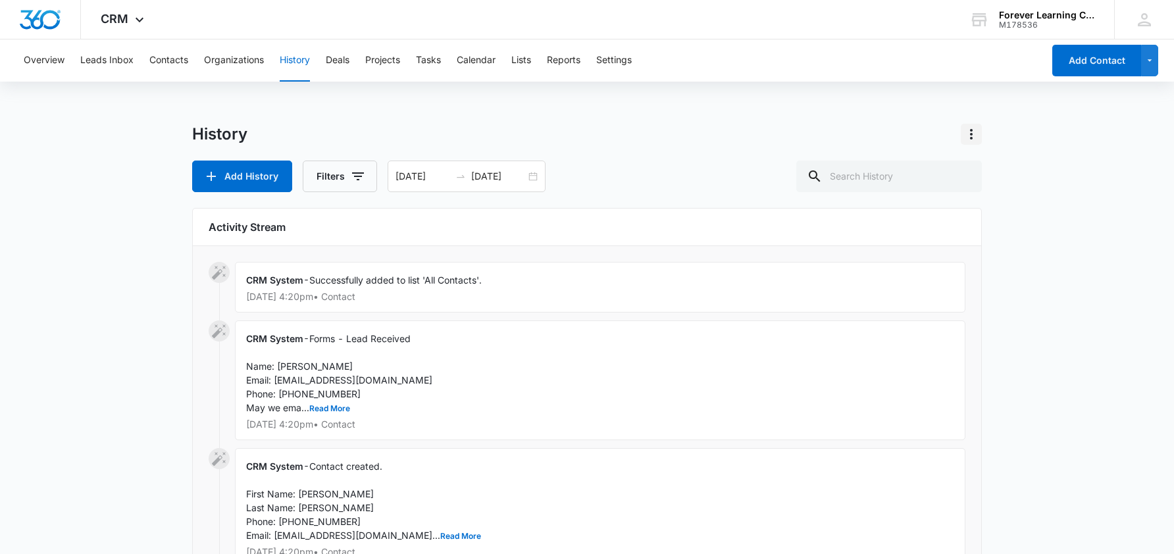
click at [971, 134] on icon "Actions" at bounding box center [971, 134] width 3 height 11
click at [848, 132] on div "History" at bounding box center [586, 134] width 789 height 21
click at [534, 177] on div "[DATE] [DATE]" at bounding box center [466, 177] width 158 height 32
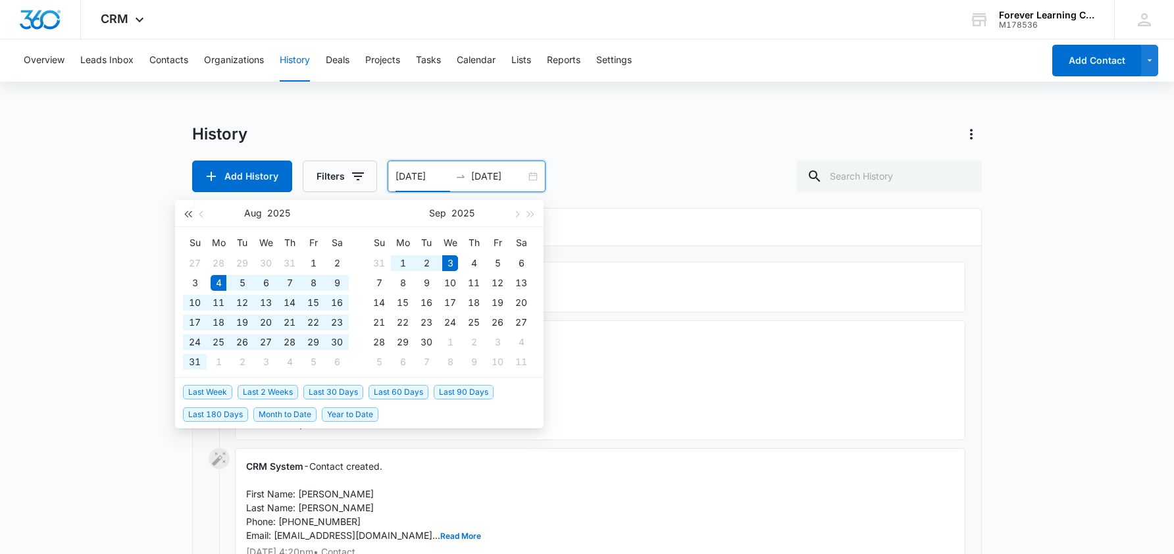
click at [187, 215] on span "button" at bounding box center [187, 214] width 7 height 7
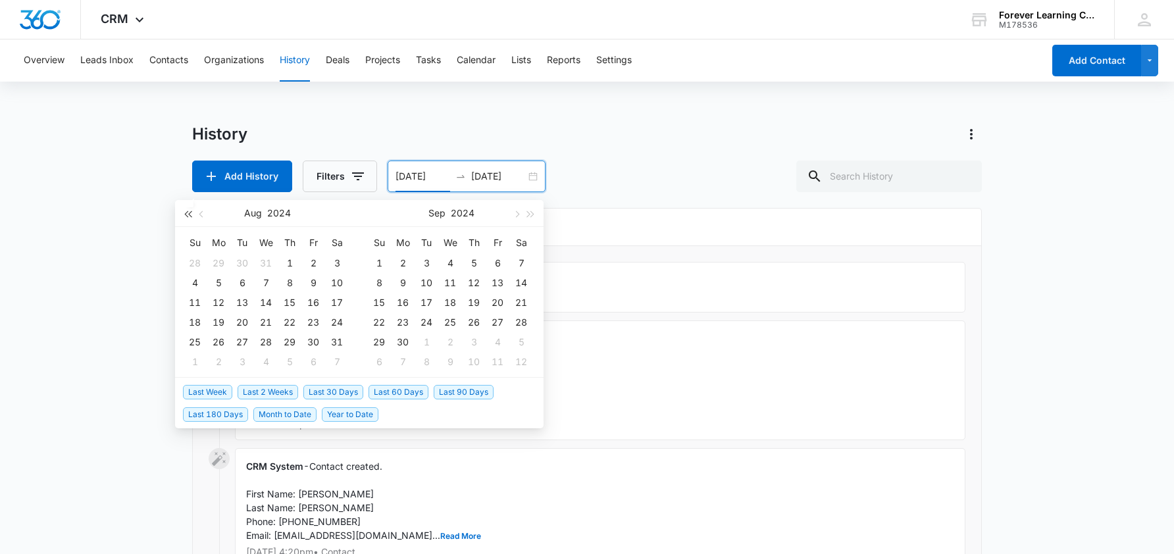
click at [187, 215] on span "button" at bounding box center [187, 214] width 7 height 7
click at [191, 214] on span "button" at bounding box center [187, 214] width 7 height 7
click at [518, 213] on button "button" at bounding box center [516, 213] width 14 height 26
click at [518, 213] on span "button" at bounding box center [515, 214] width 7 height 7
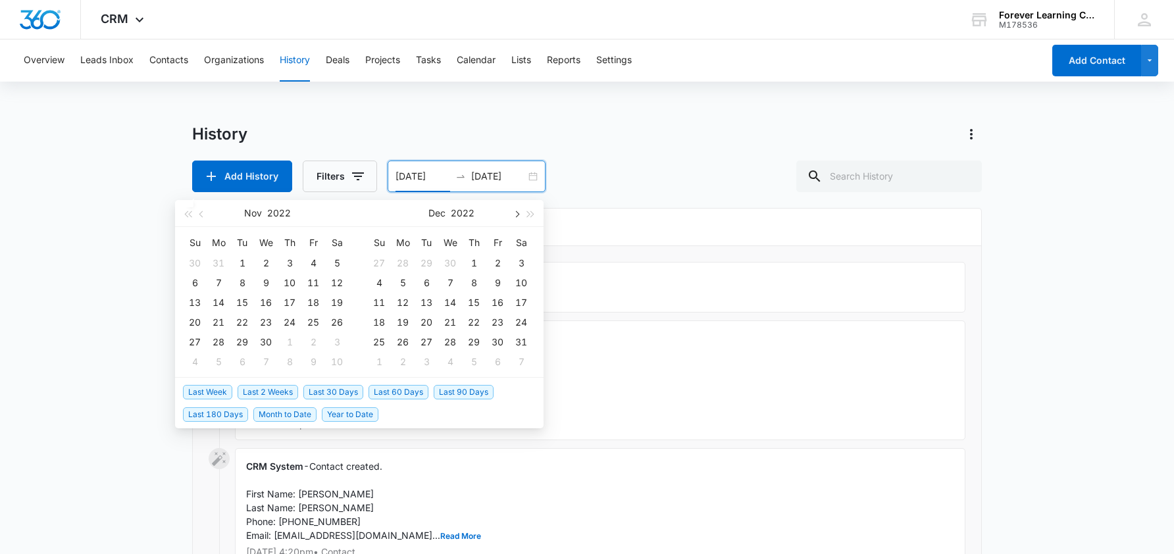
click at [518, 213] on span "button" at bounding box center [515, 214] width 7 height 7
type input "[DATE]"
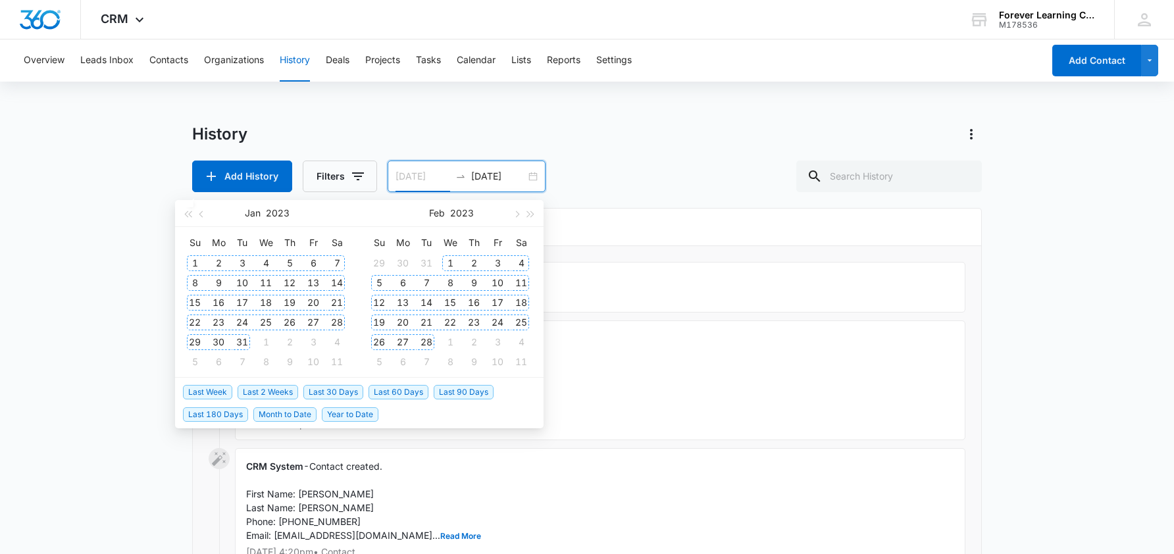
click at [196, 262] on div "1" at bounding box center [195, 263] width 16 height 16
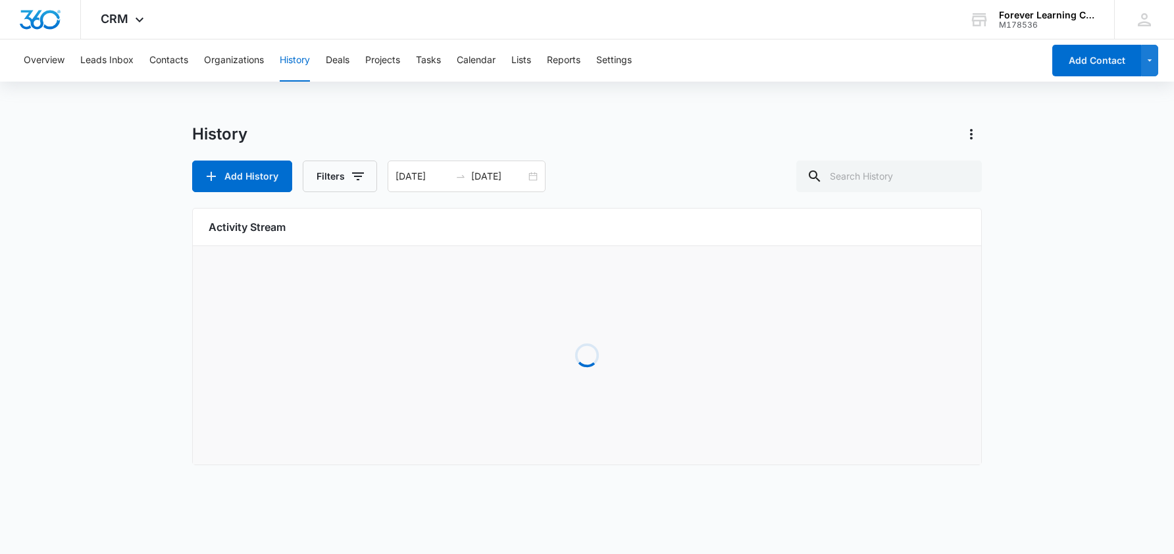
click at [616, 130] on div "History" at bounding box center [586, 134] width 789 height 21
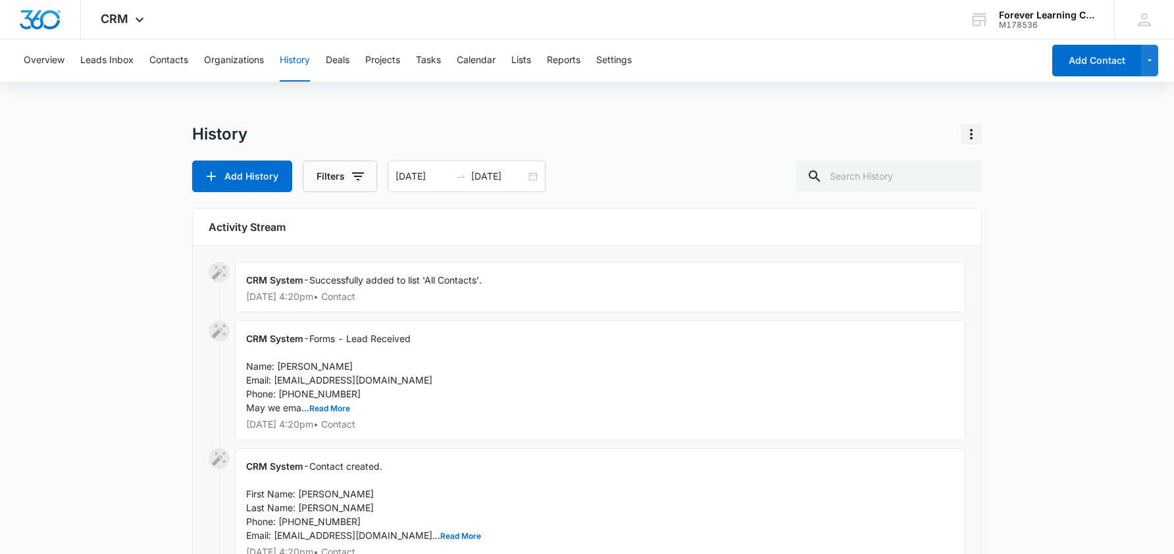
click at [972, 133] on icon "Actions" at bounding box center [971, 134] width 16 height 16
click at [990, 195] on div "Export History" at bounding box center [1007, 190] width 61 height 9
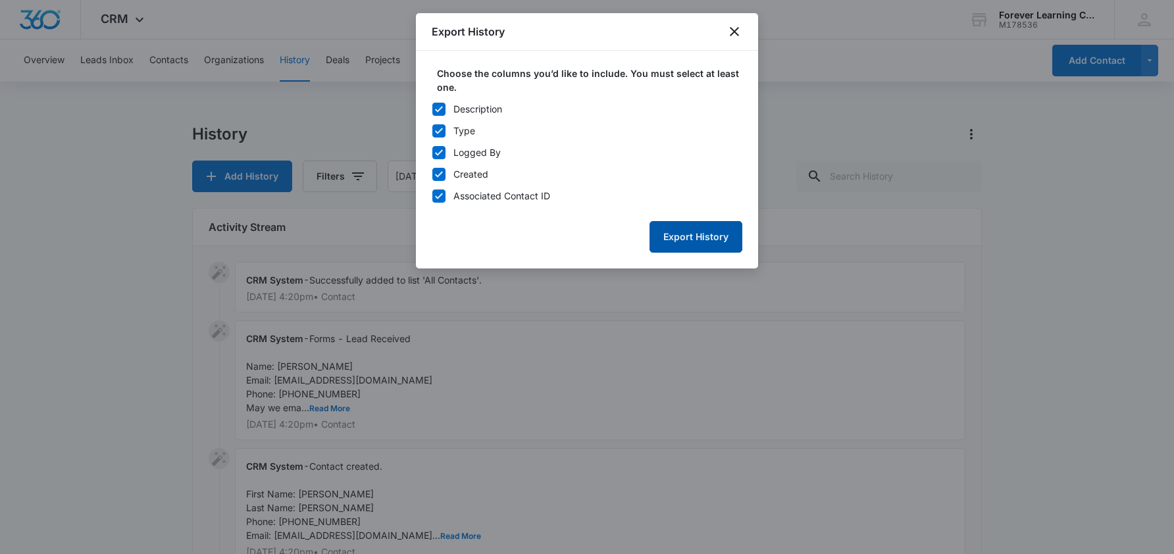
click at [683, 241] on button "Export History" at bounding box center [695, 237] width 93 height 32
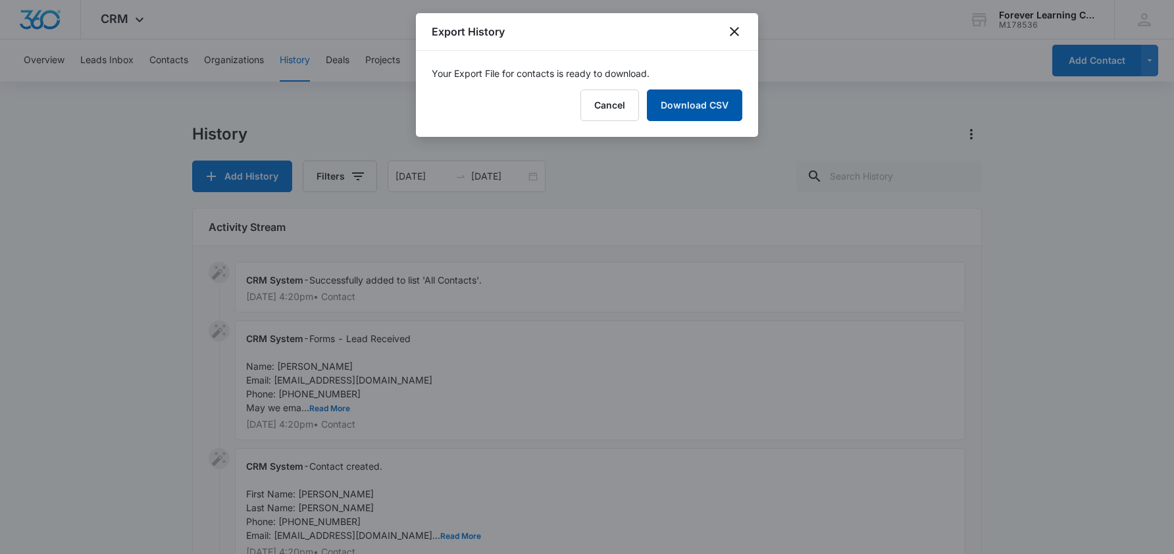
click at [691, 109] on link "Download CSV" at bounding box center [694, 105] width 95 height 32
